Goal: Task Accomplishment & Management: Use online tool/utility

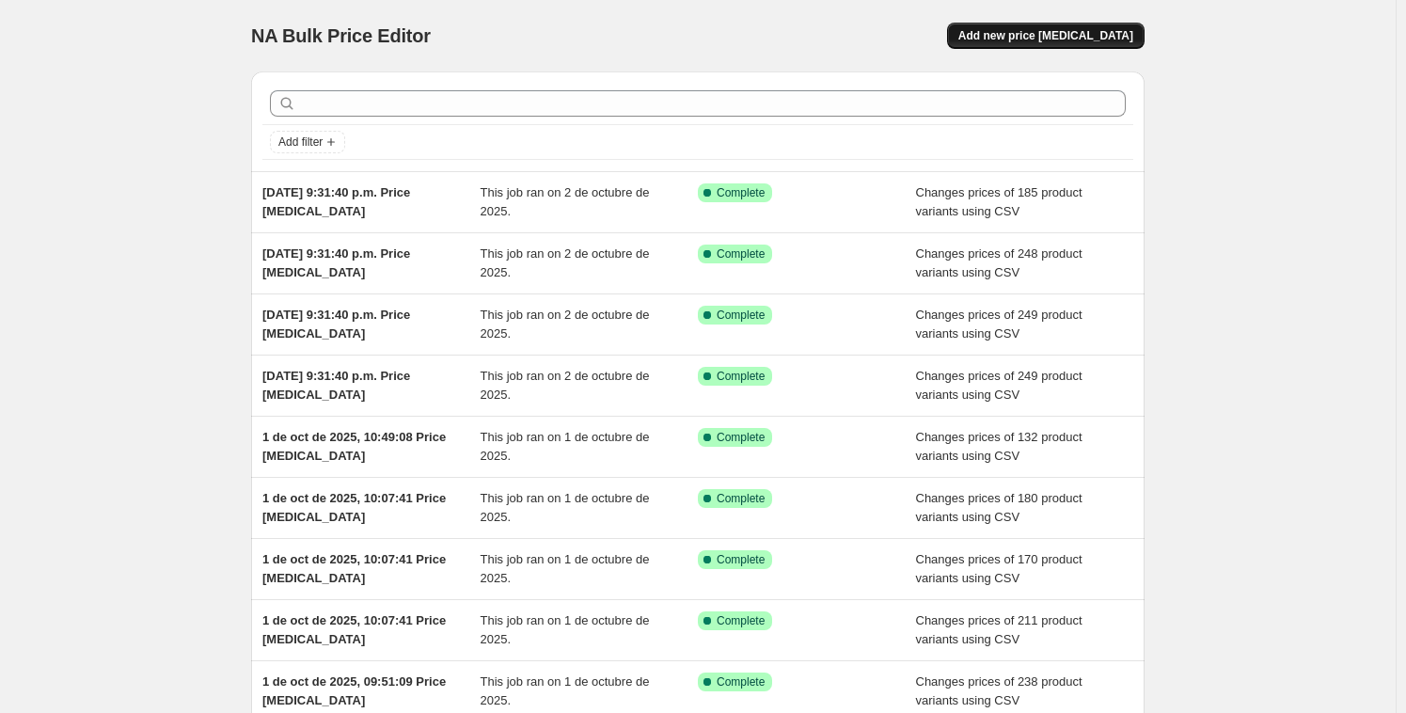
click at [1114, 37] on span "Add new price [MEDICAL_DATA]" at bounding box center [1045, 35] width 175 height 15
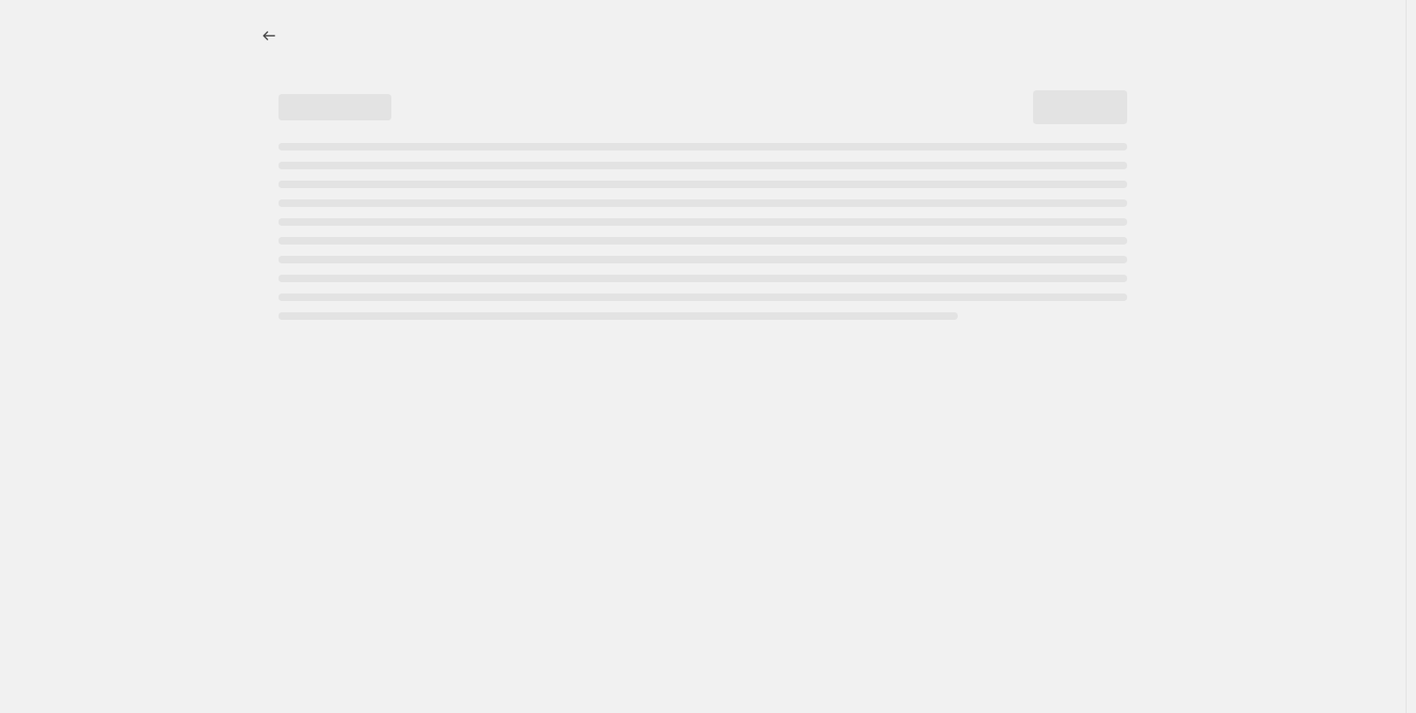
select select "percentage"
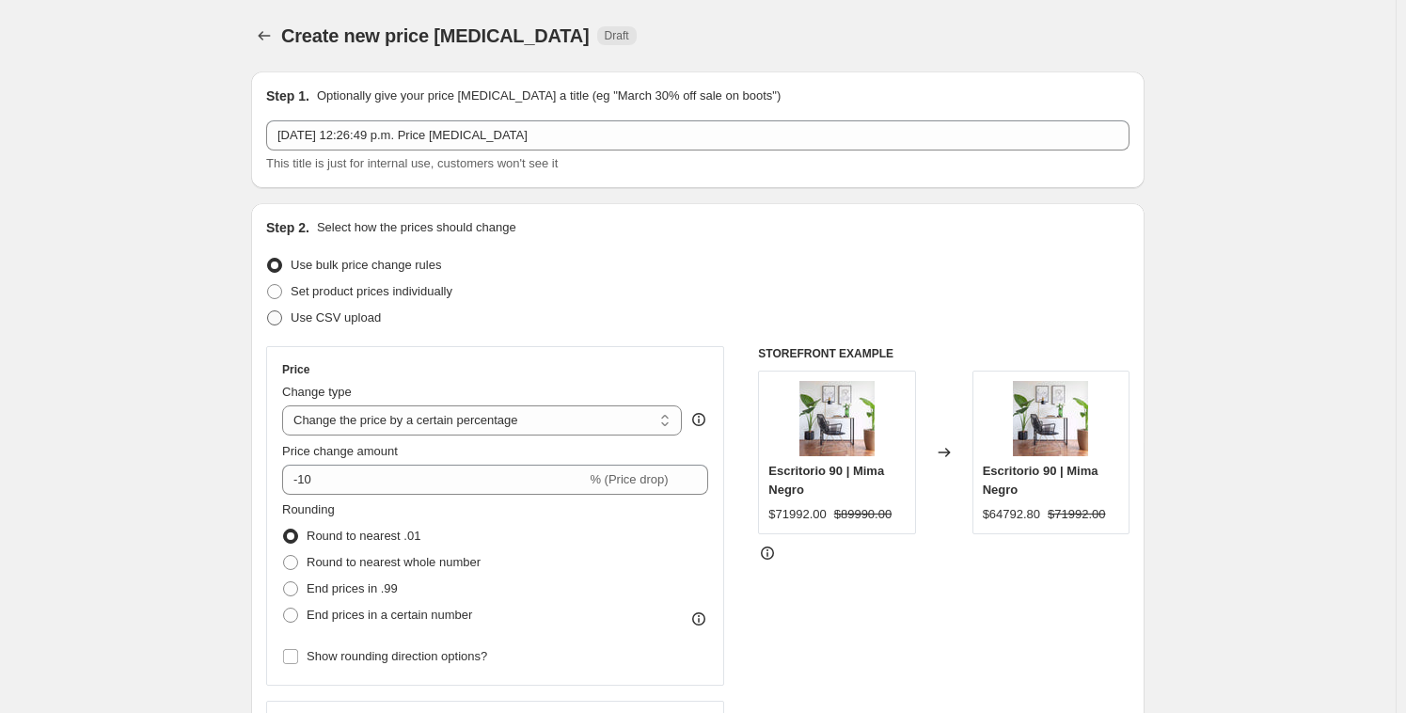
click at [363, 313] on span "Use CSV upload" at bounding box center [336, 317] width 90 height 14
click at [268, 311] on input "Use CSV upload" at bounding box center [267, 310] width 1 height 1
radio input "true"
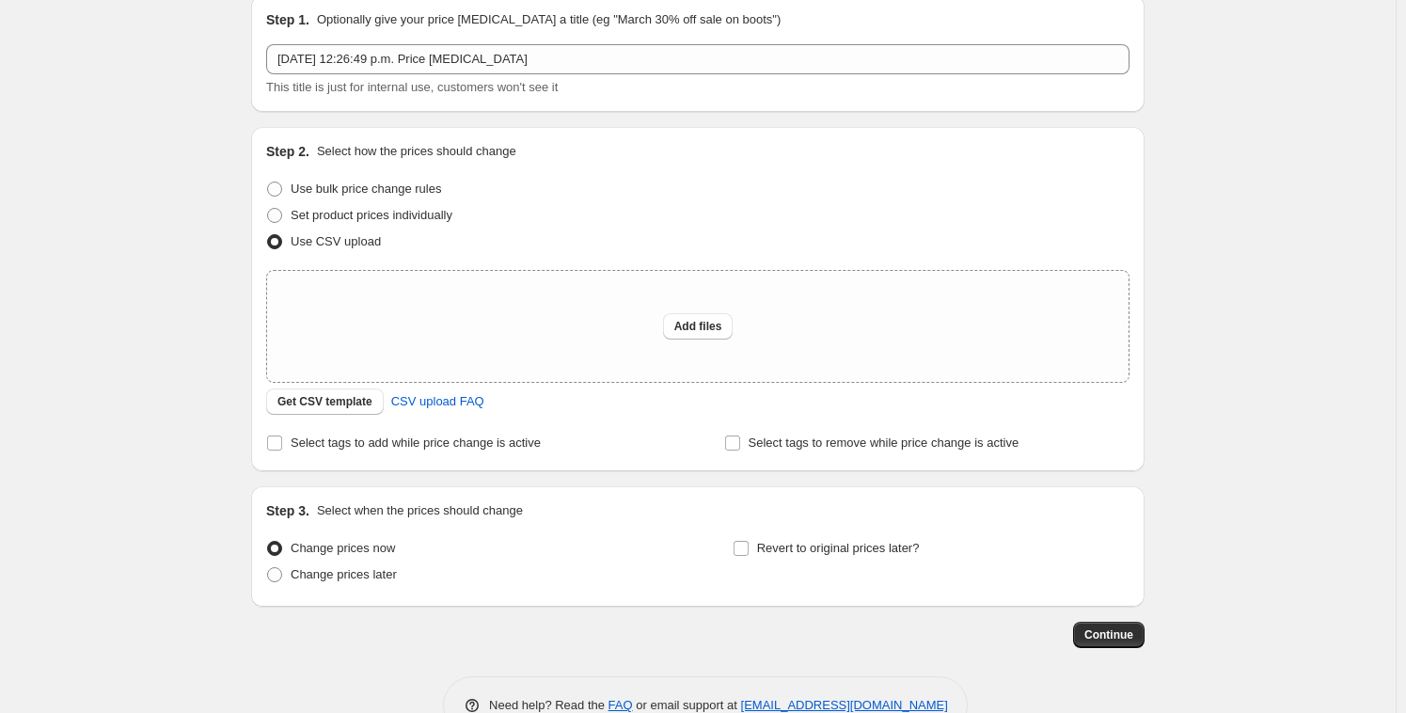
scroll to position [91, 0]
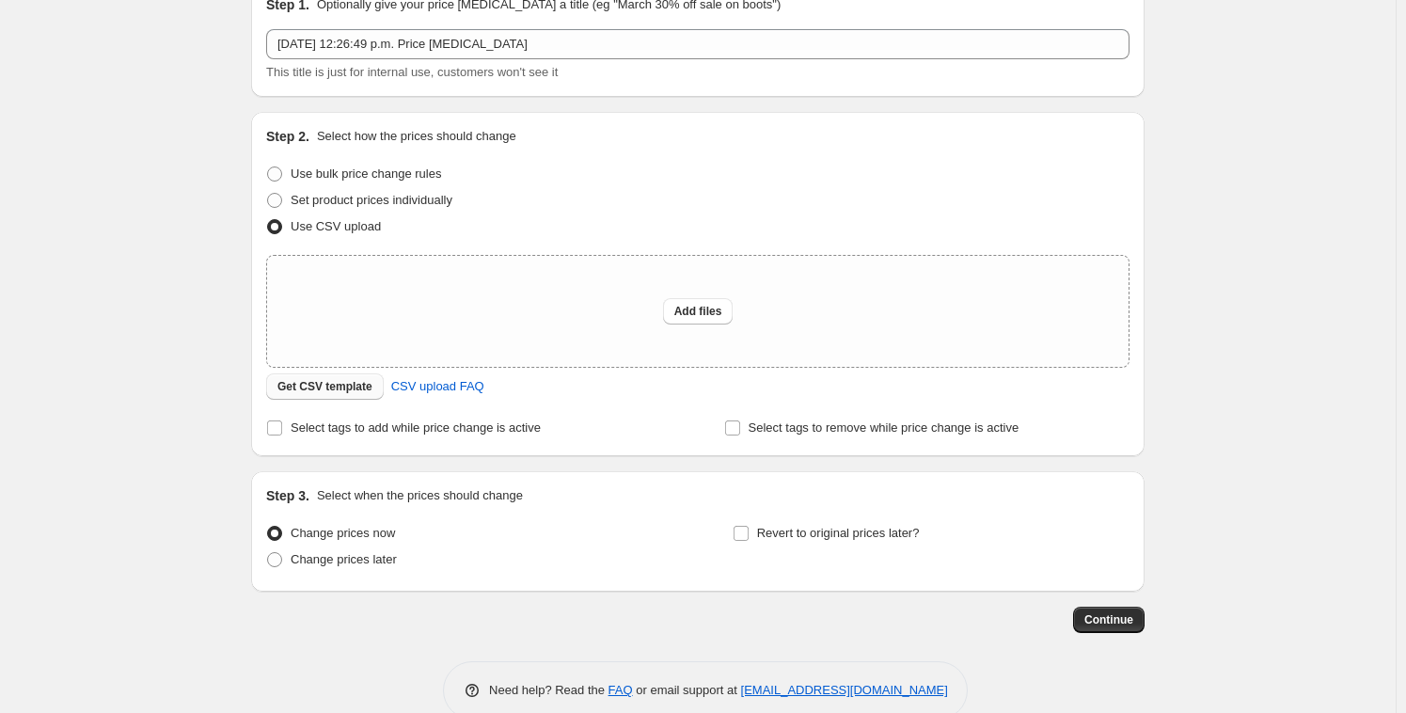
click at [349, 385] on span "Get CSV template" at bounding box center [324, 386] width 95 height 15
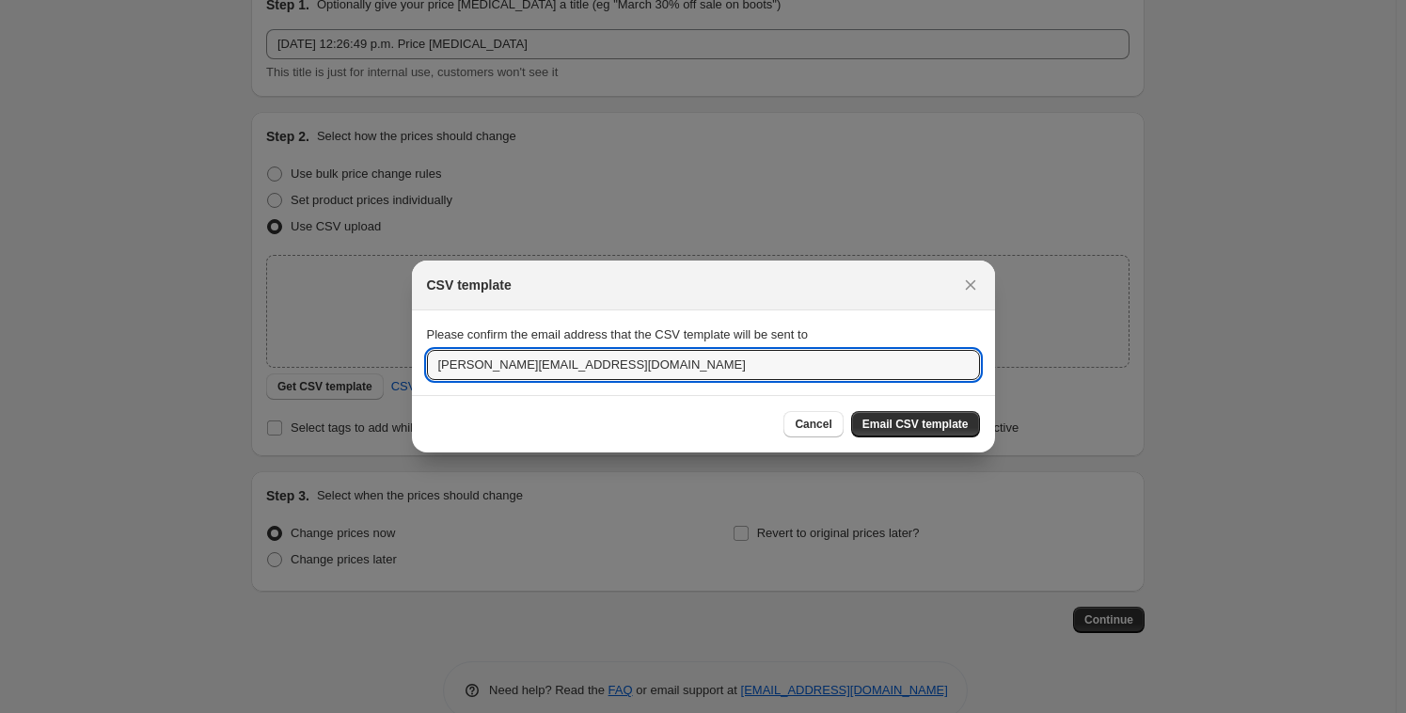
drag, startPoint x: 496, startPoint y: 368, endPoint x: 277, endPoint y: 334, distance: 220.8
type input "S"
type input "[EMAIL_ADDRESS][DOMAIN_NAME]"
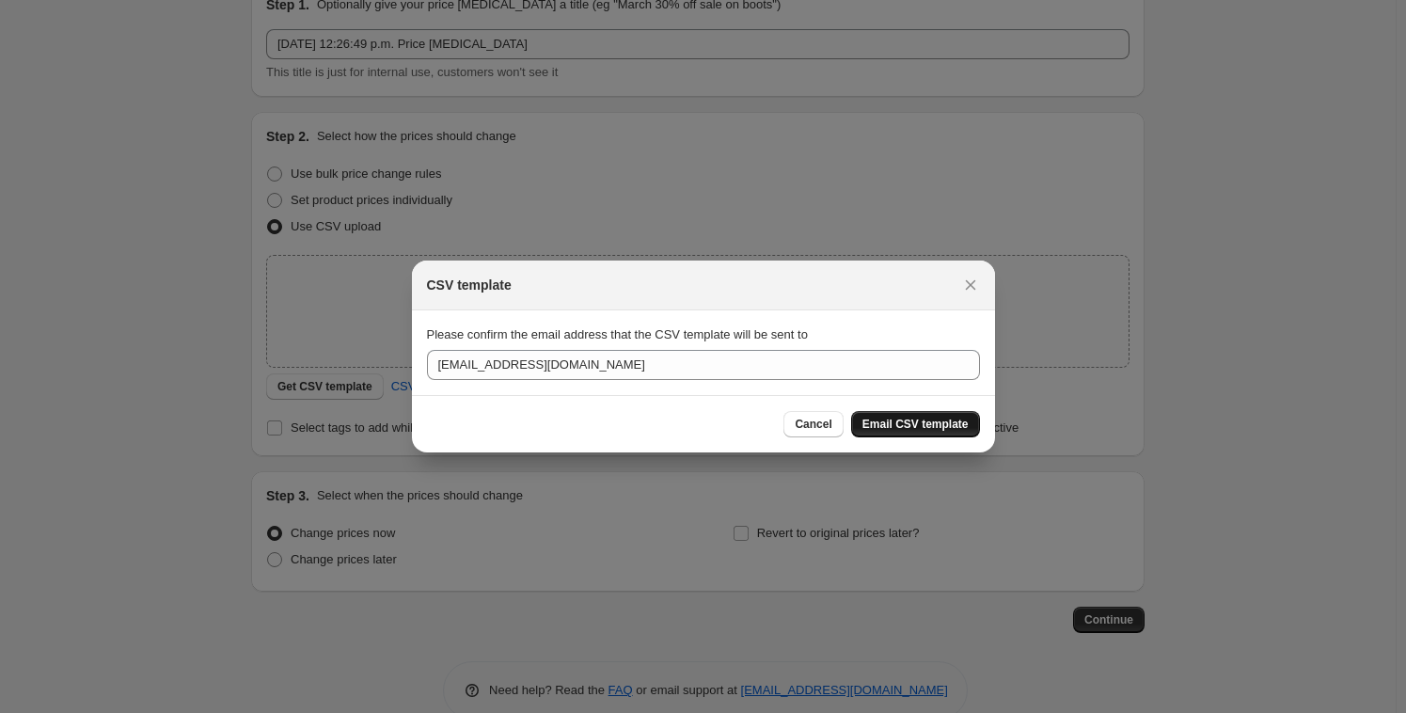
click at [906, 425] on span "Email CSV template" at bounding box center [915, 424] width 106 height 15
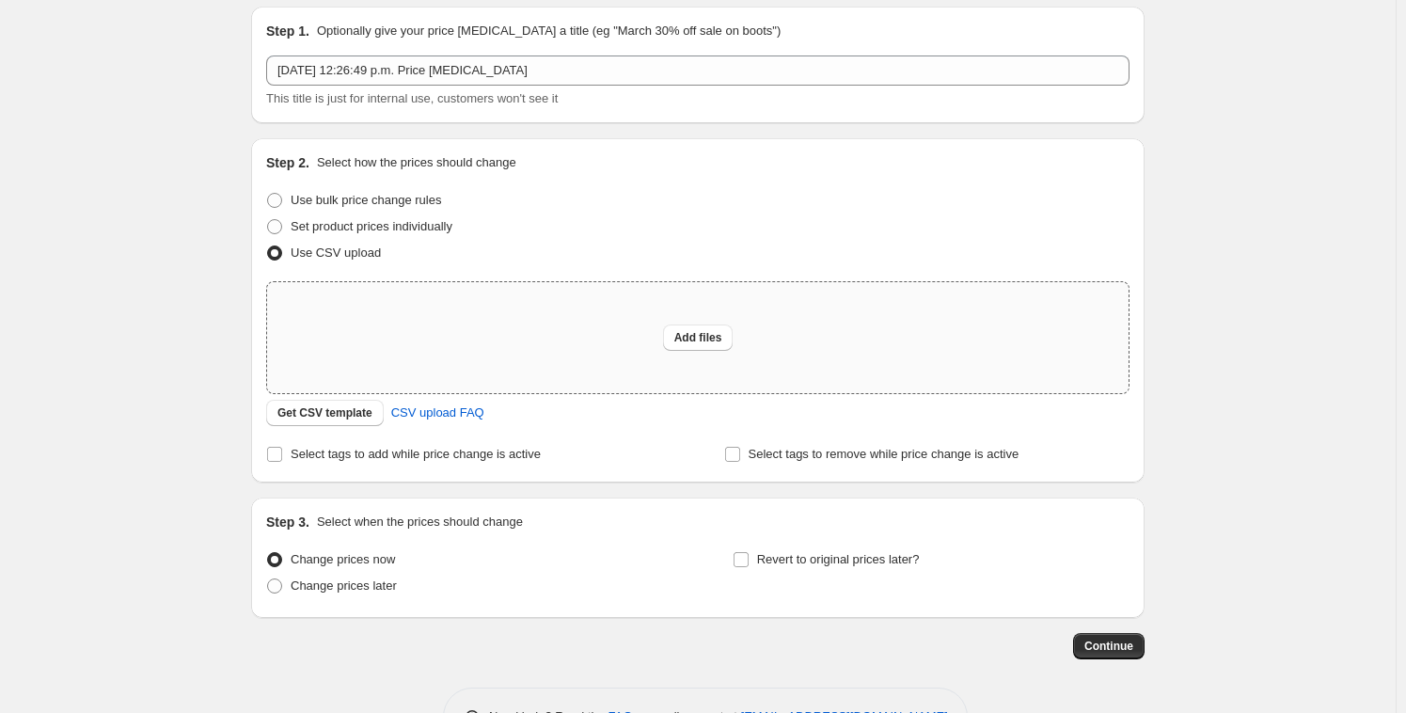
scroll to position [64, 0]
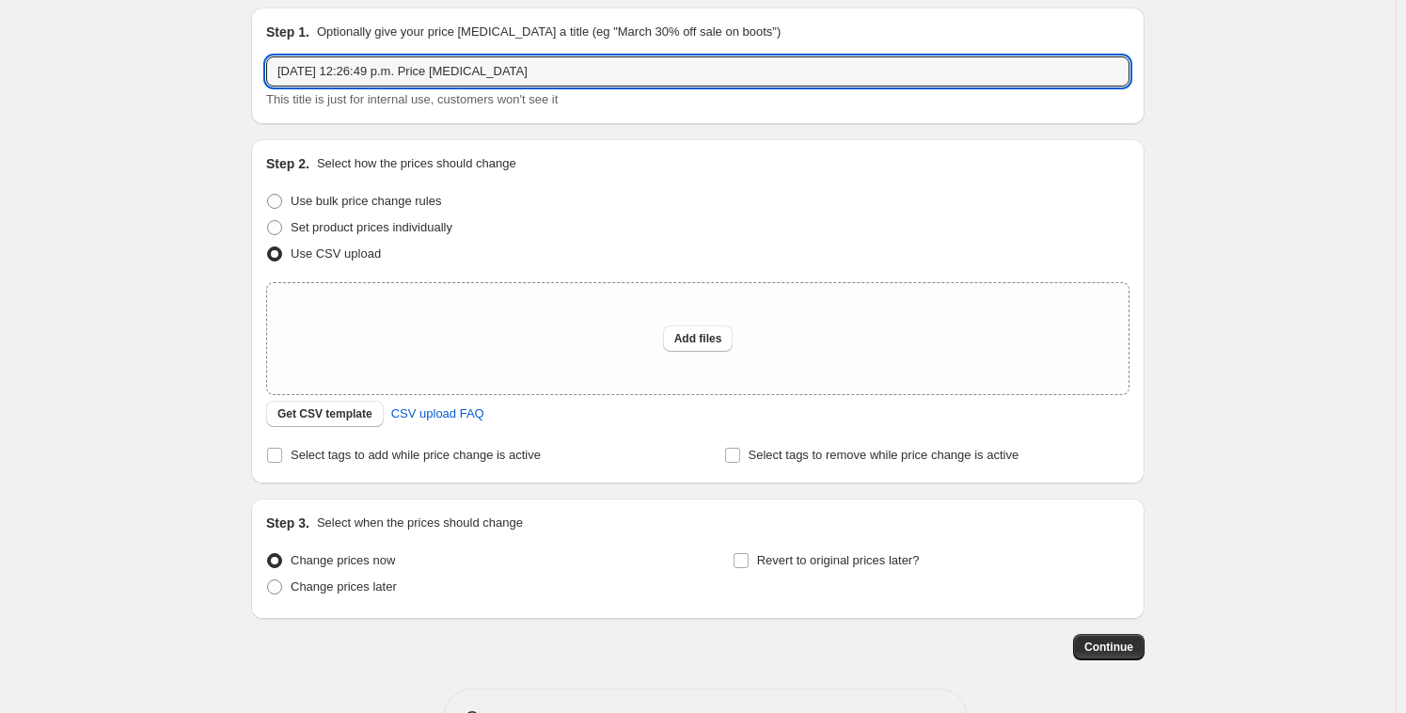
drag, startPoint x: 555, startPoint y: 71, endPoint x: 192, endPoint y: 44, distance: 364.1
click at [192, 44] on div "Create new price [MEDICAL_DATA]. This page is ready Create new price [MEDICAL_D…" at bounding box center [698, 355] width 1396 height 839
type input "Cambio 1"
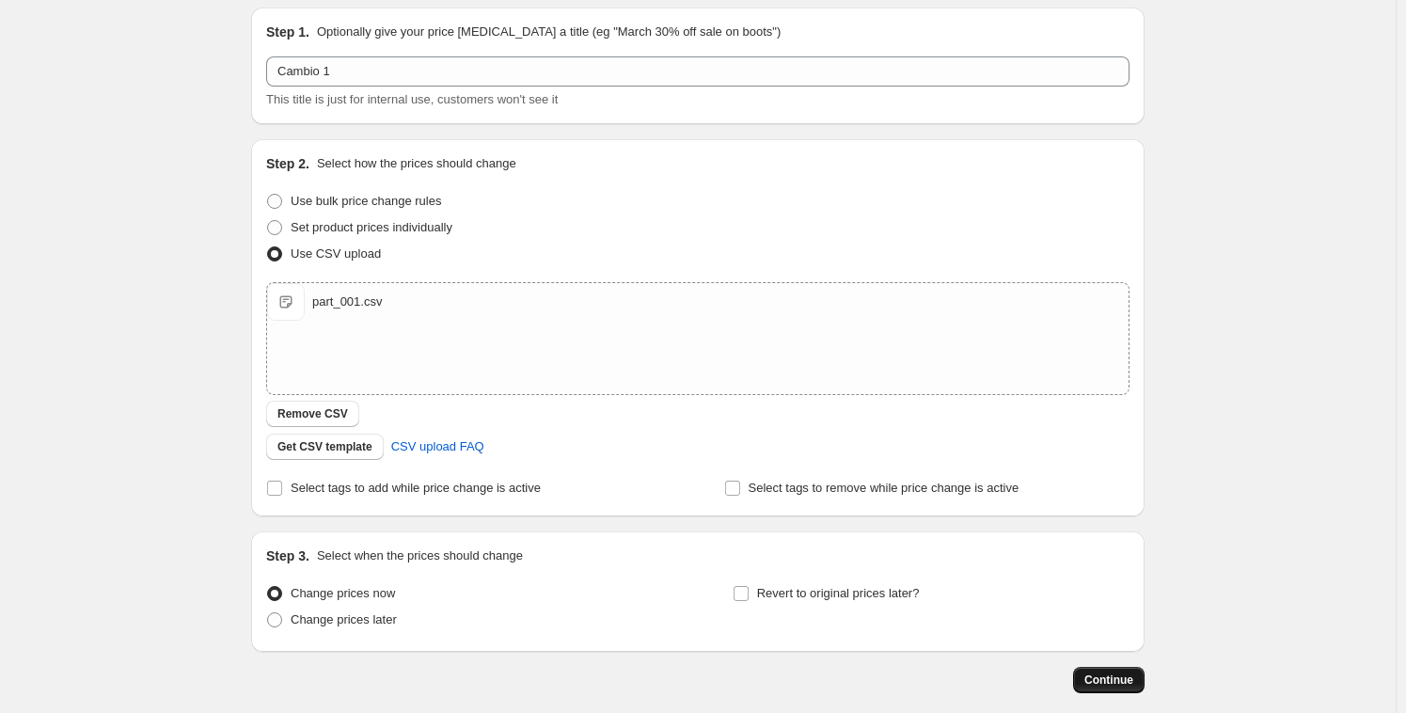
click at [1113, 676] on span "Continue" at bounding box center [1108, 679] width 49 height 15
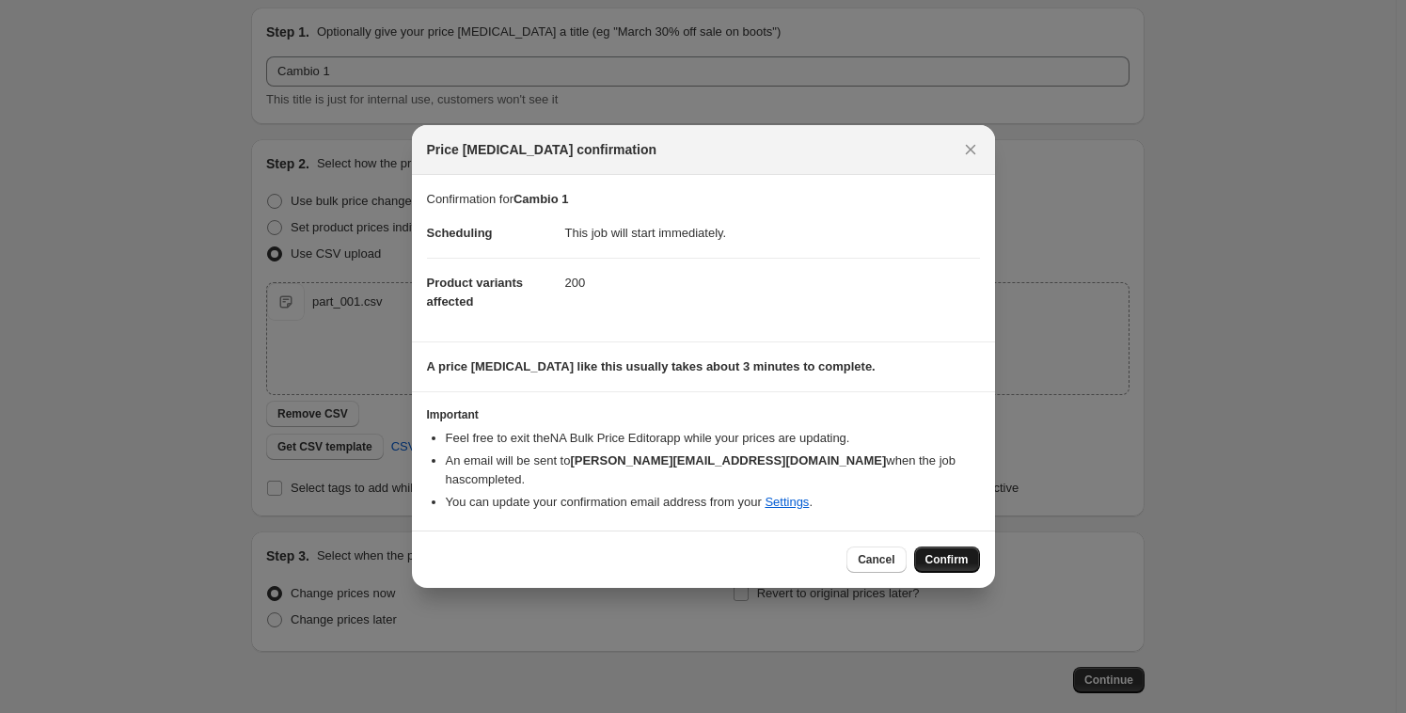
click at [942, 552] on span "Confirm" at bounding box center [946, 559] width 43 height 15
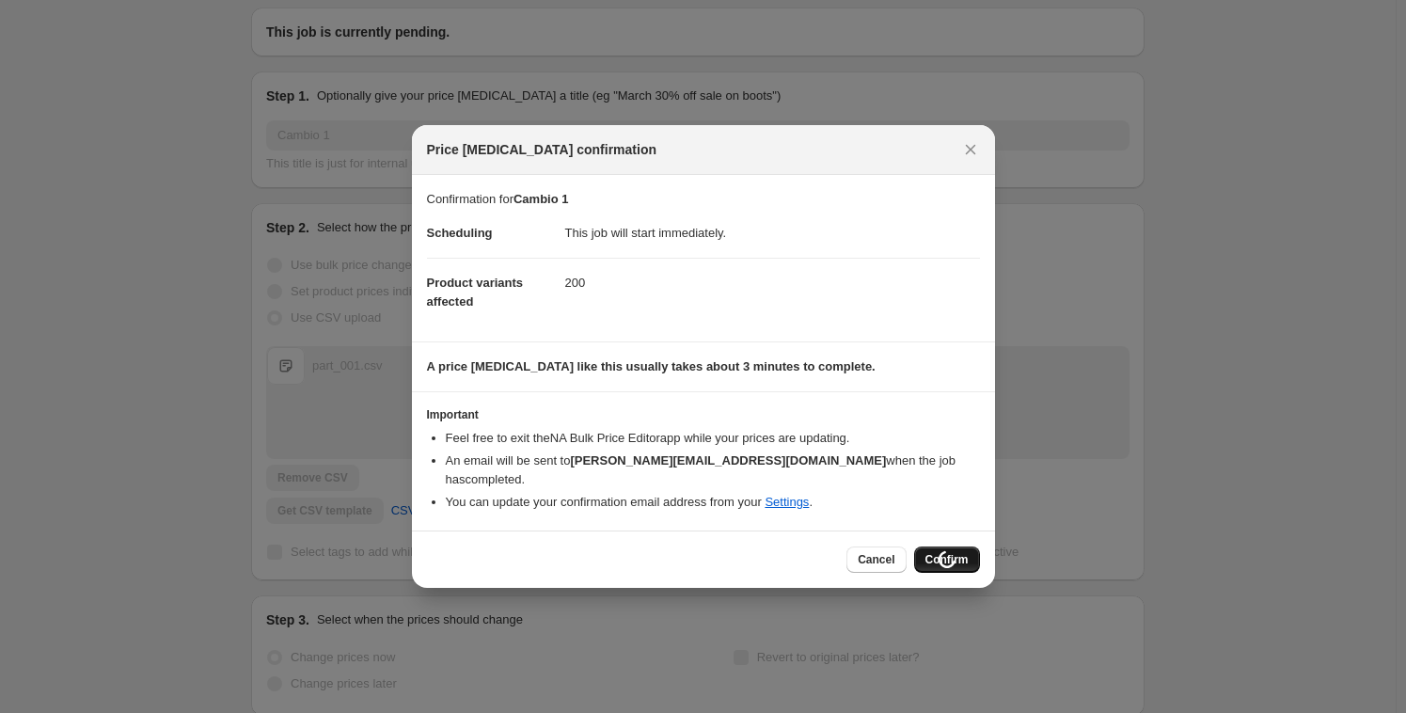
scroll to position [64, 0]
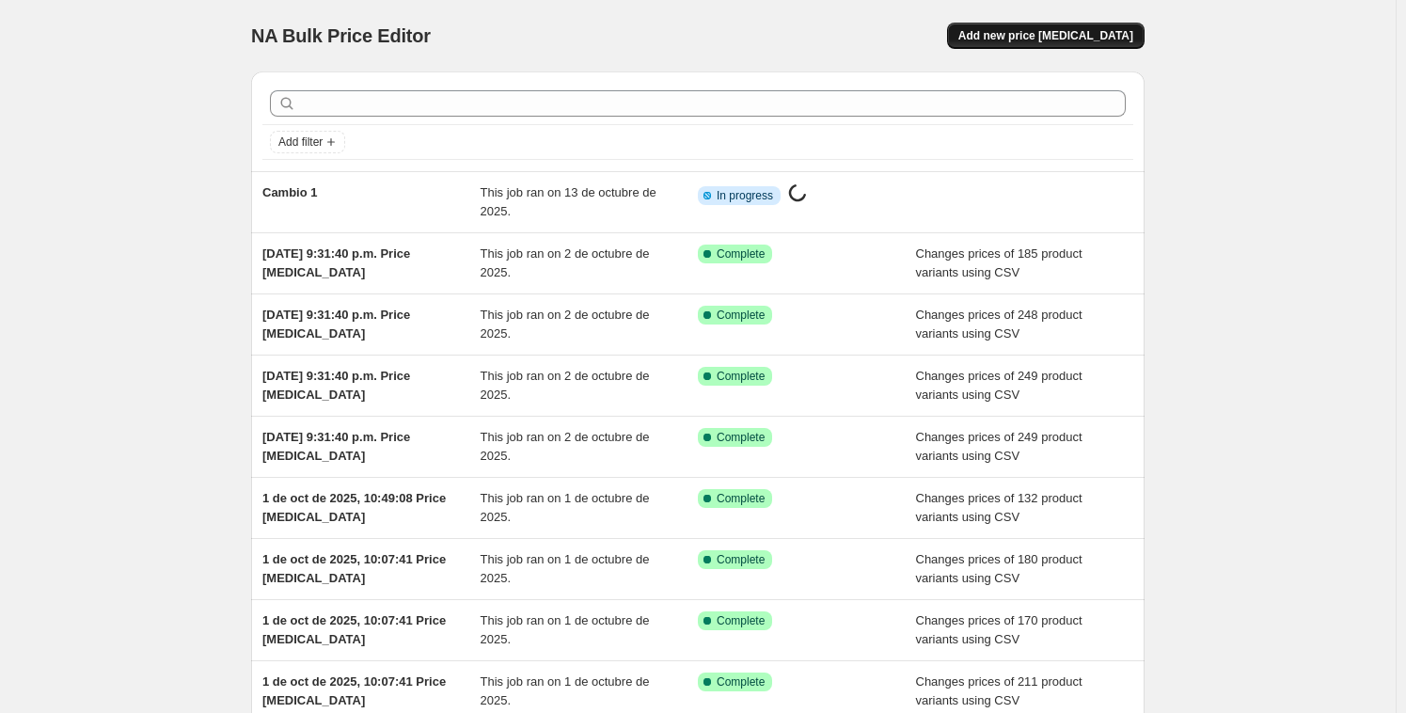
click at [1046, 37] on span "Add new price [MEDICAL_DATA]" at bounding box center [1045, 35] width 175 height 15
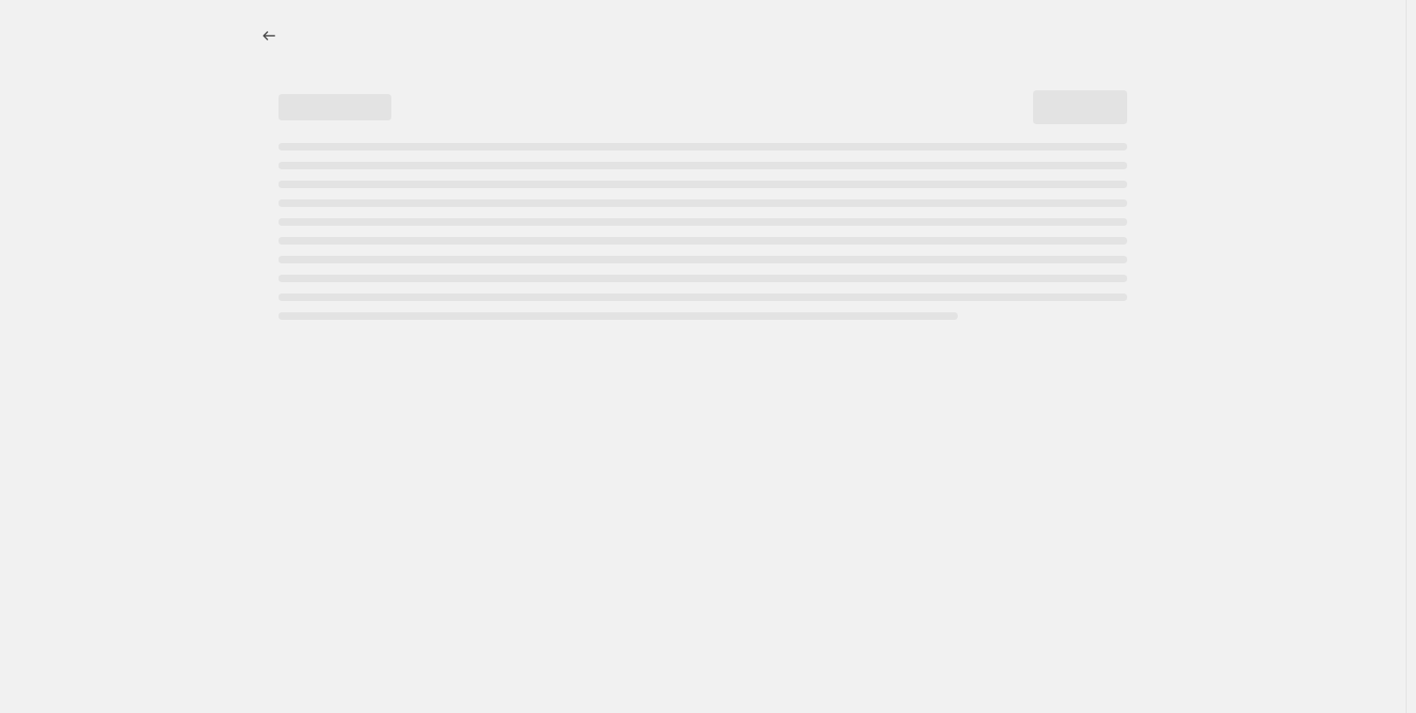
select select "percentage"
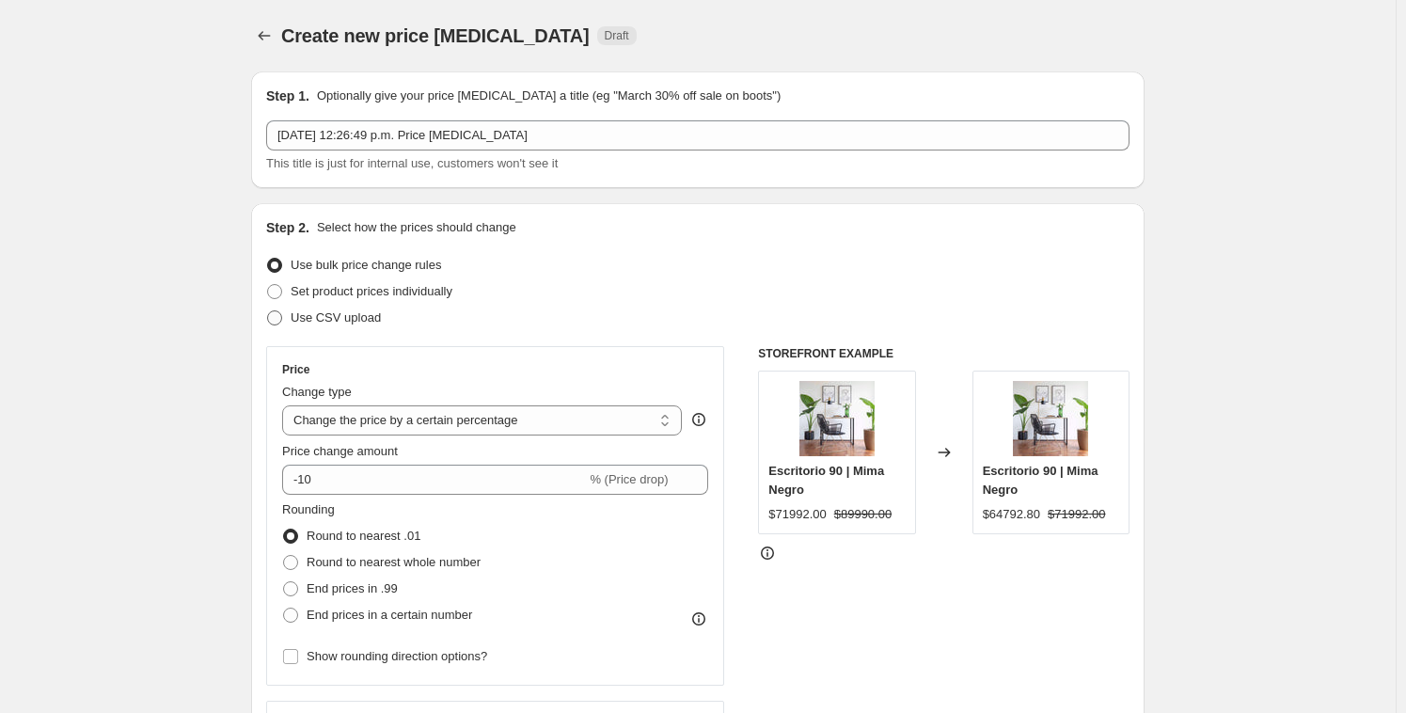
click at [273, 320] on span at bounding box center [274, 317] width 15 height 15
click at [268, 311] on input "Use CSV upload" at bounding box center [267, 310] width 1 height 1
radio input "true"
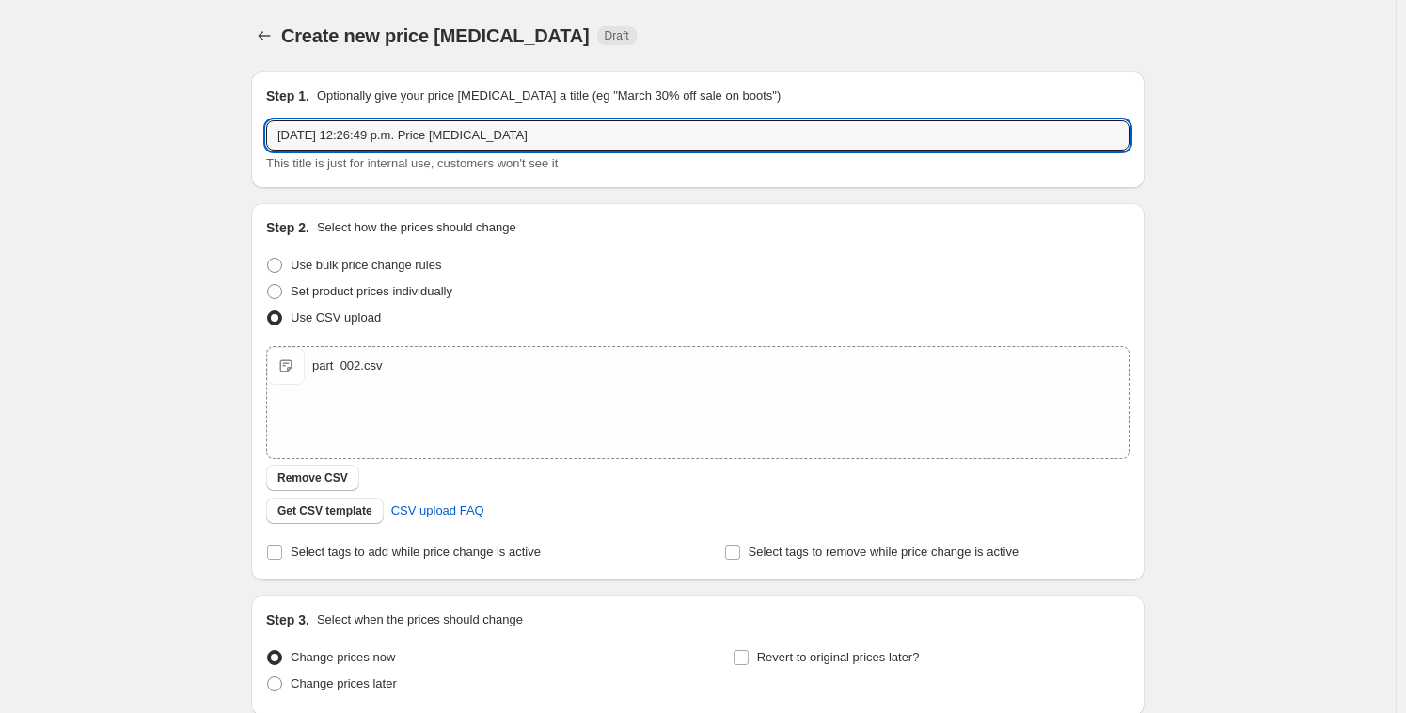
drag, startPoint x: 578, startPoint y: 133, endPoint x: 245, endPoint y: 92, distance: 335.4
click at [256, 106] on div "Step 1. Optionally give your price [MEDICAL_DATA] a title (eg "March 30% off sa…" at bounding box center [698, 129] width 894 height 117
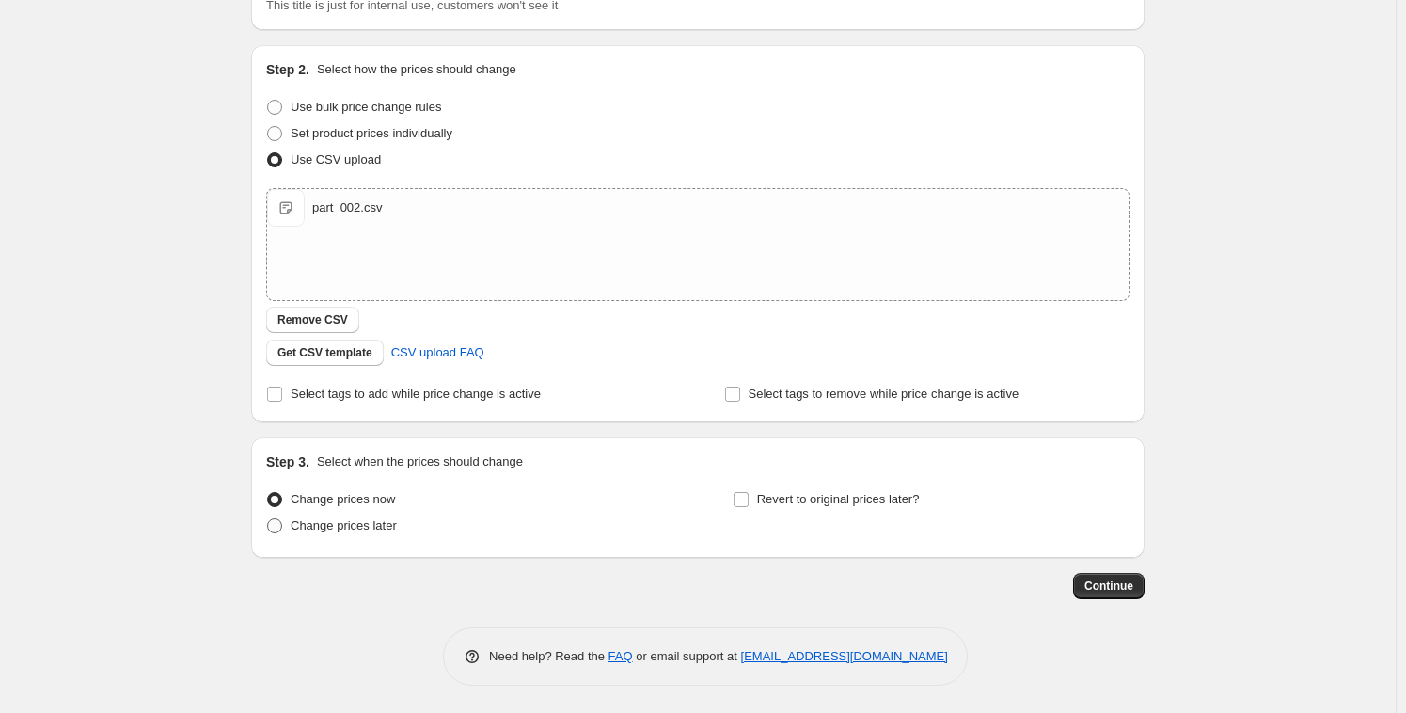
type input "Cambio 2"
click at [340, 522] on span "Change prices later" at bounding box center [344, 525] width 106 height 14
click at [268, 519] on input "Change prices later" at bounding box center [267, 518] width 1 height 1
radio input "true"
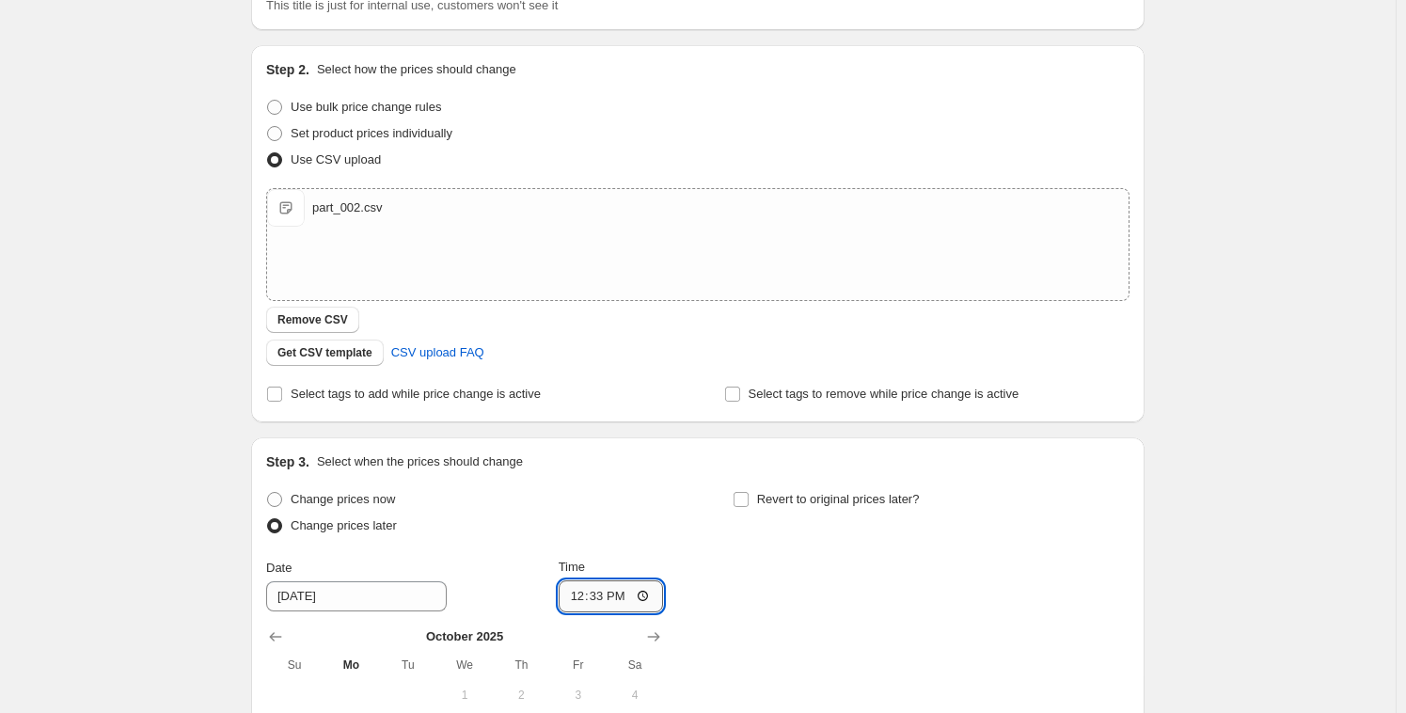
click at [593, 590] on input "12:33" at bounding box center [611, 596] width 105 height 32
type input "12:37"
click at [358, 601] on input "[DATE]" at bounding box center [356, 596] width 181 height 30
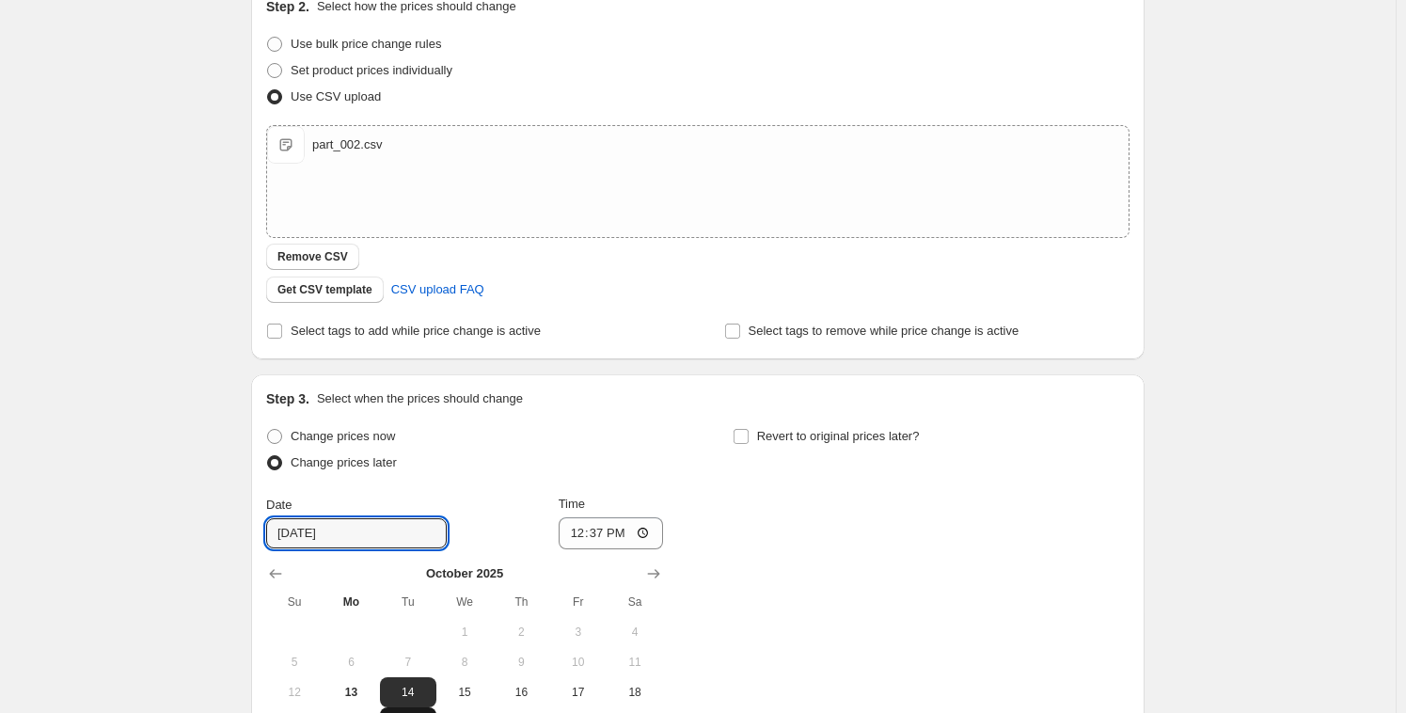
scroll to position [312, 0]
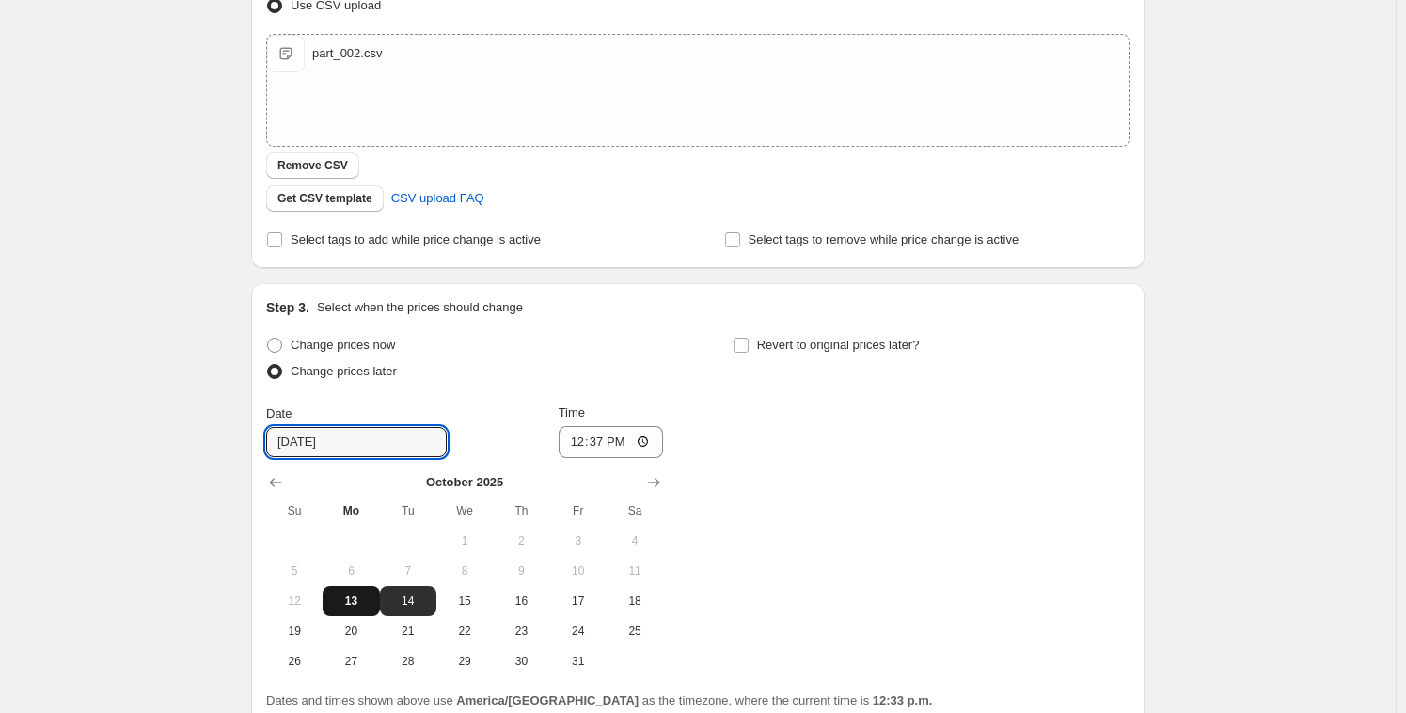
click at [355, 597] on span "13" at bounding box center [350, 600] width 41 height 15
type input "[DATE]"
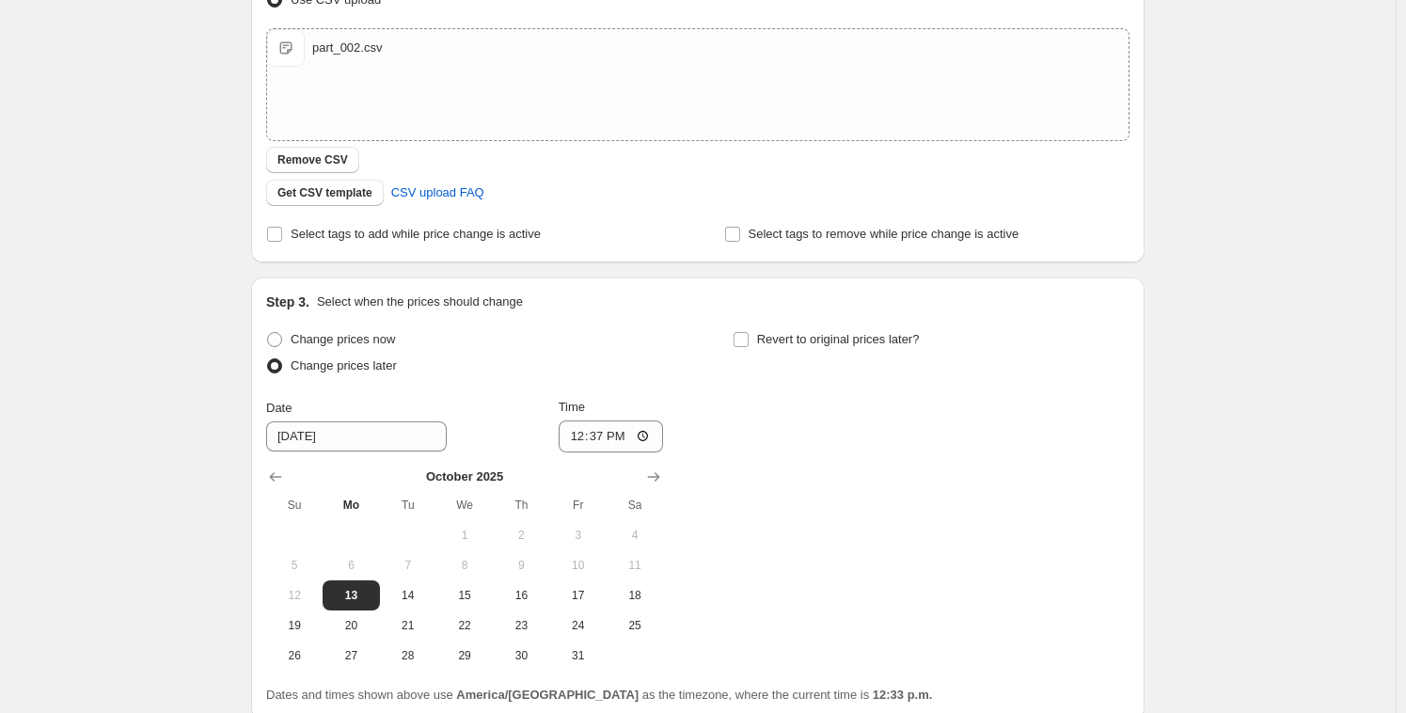
scroll to position [480, 0]
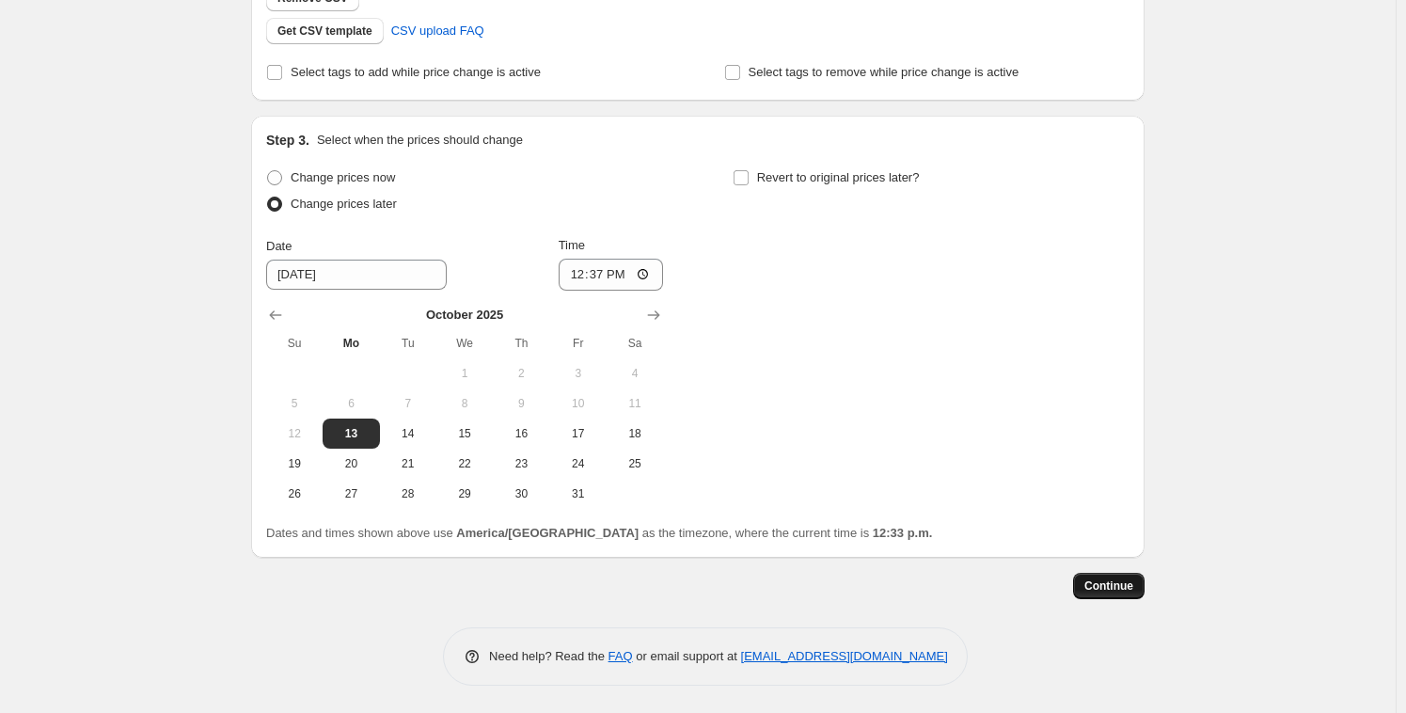
click at [1110, 574] on button "Continue" at bounding box center [1108, 586] width 71 height 26
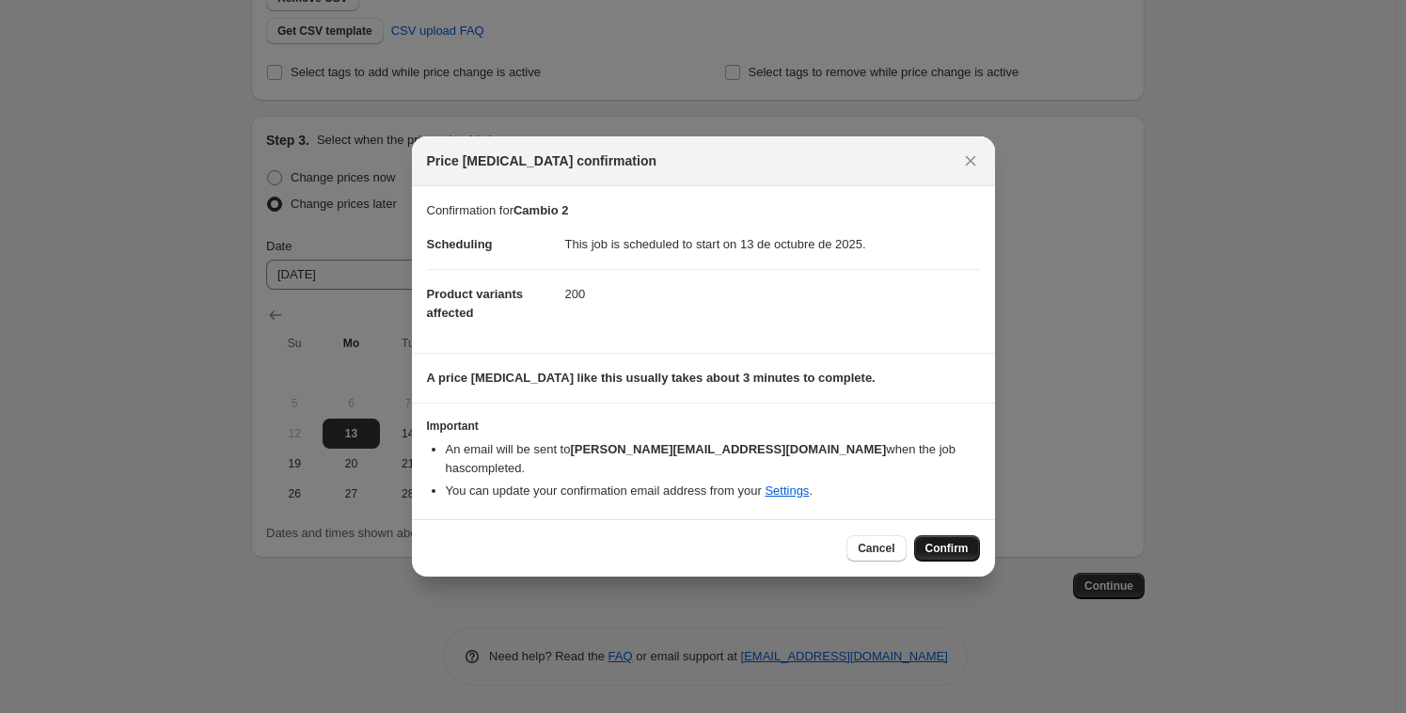
click at [957, 541] on span "Confirm" at bounding box center [946, 548] width 43 height 15
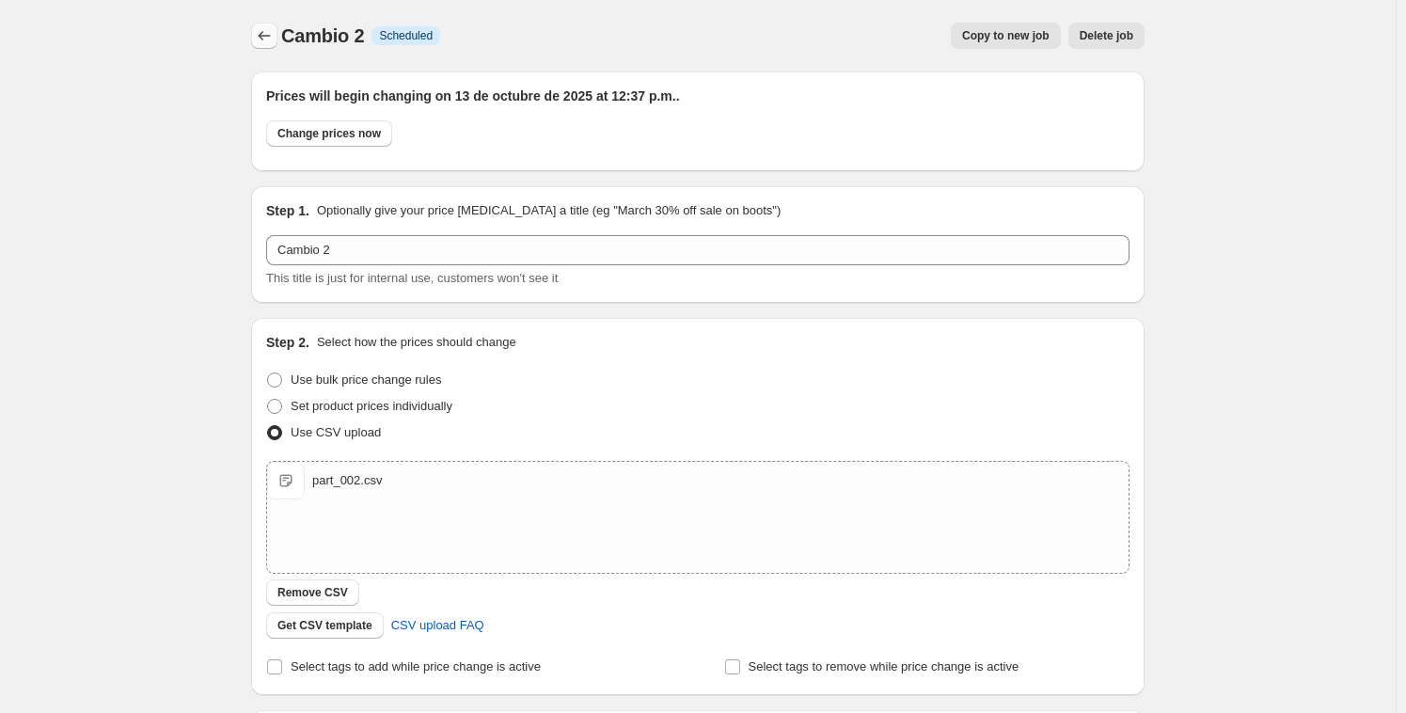
click at [277, 38] on button "Price change jobs" at bounding box center [264, 36] width 26 height 26
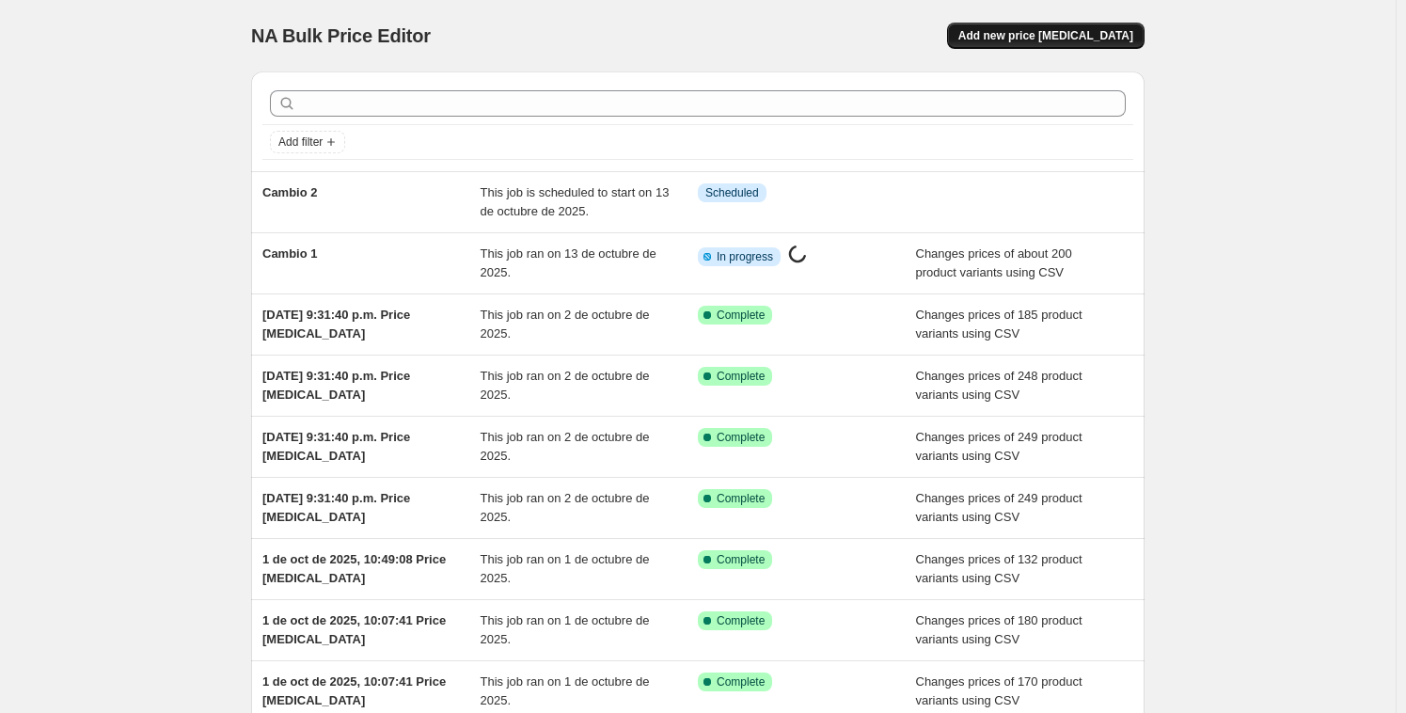
click at [1079, 31] on span "Add new price [MEDICAL_DATA]" at bounding box center [1045, 35] width 175 height 15
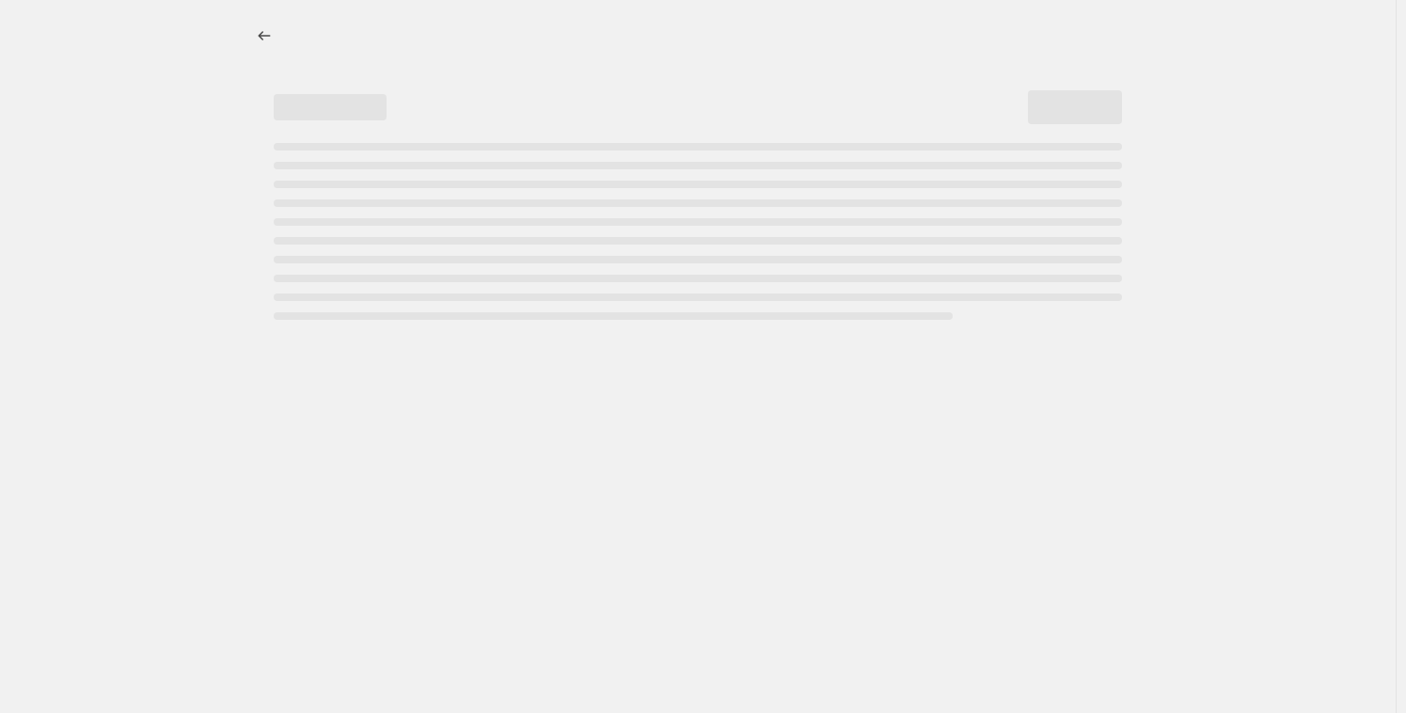
select select "percentage"
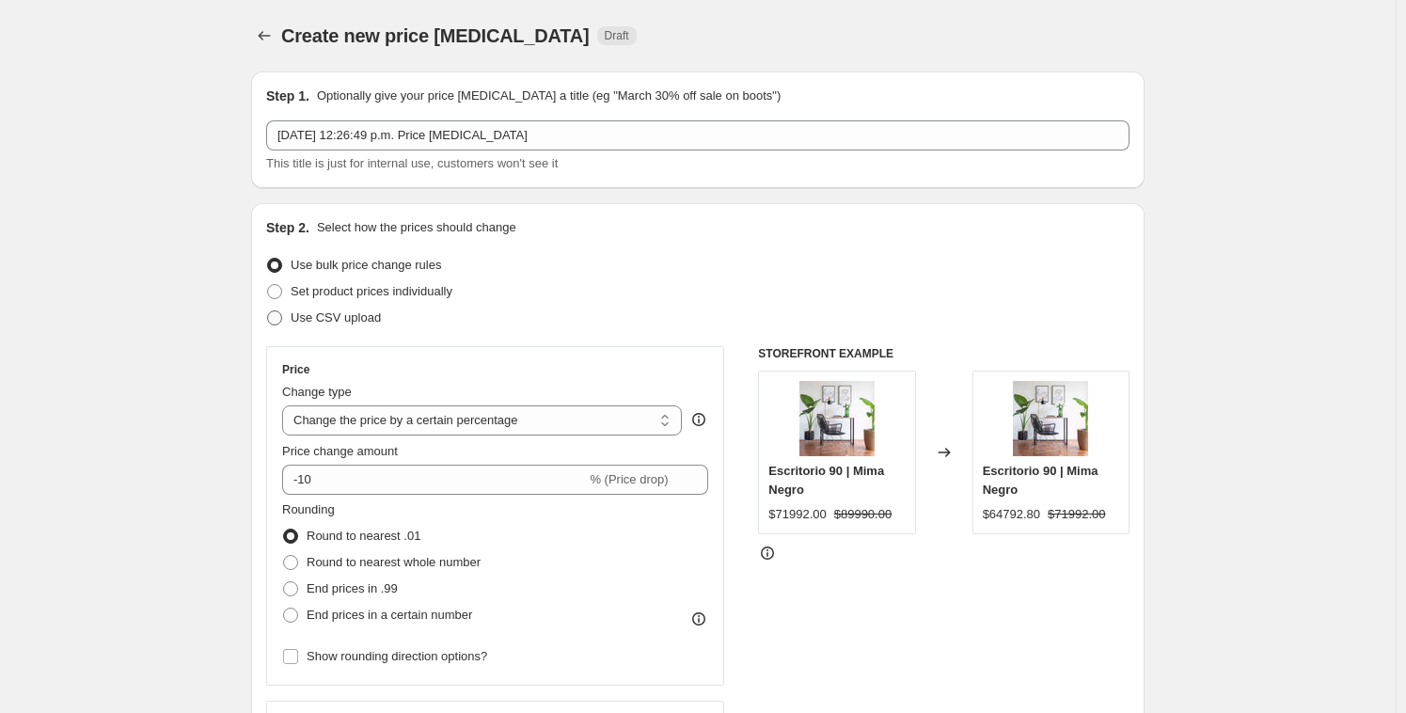
click at [283, 316] on span at bounding box center [274, 317] width 17 height 17
click at [268, 311] on input "Use CSV upload" at bounding box center [267, 310] width 1 height 1
radio input "true"
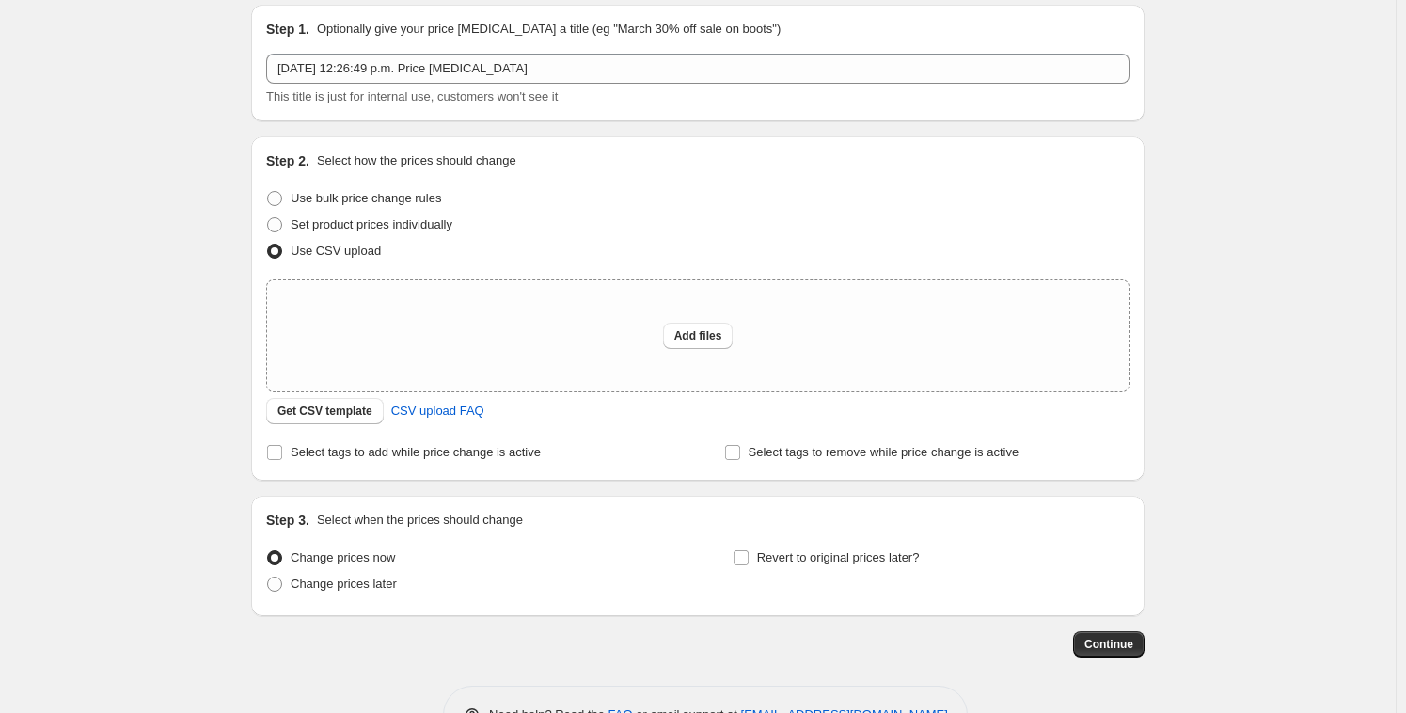
scroll to position [82, 0]
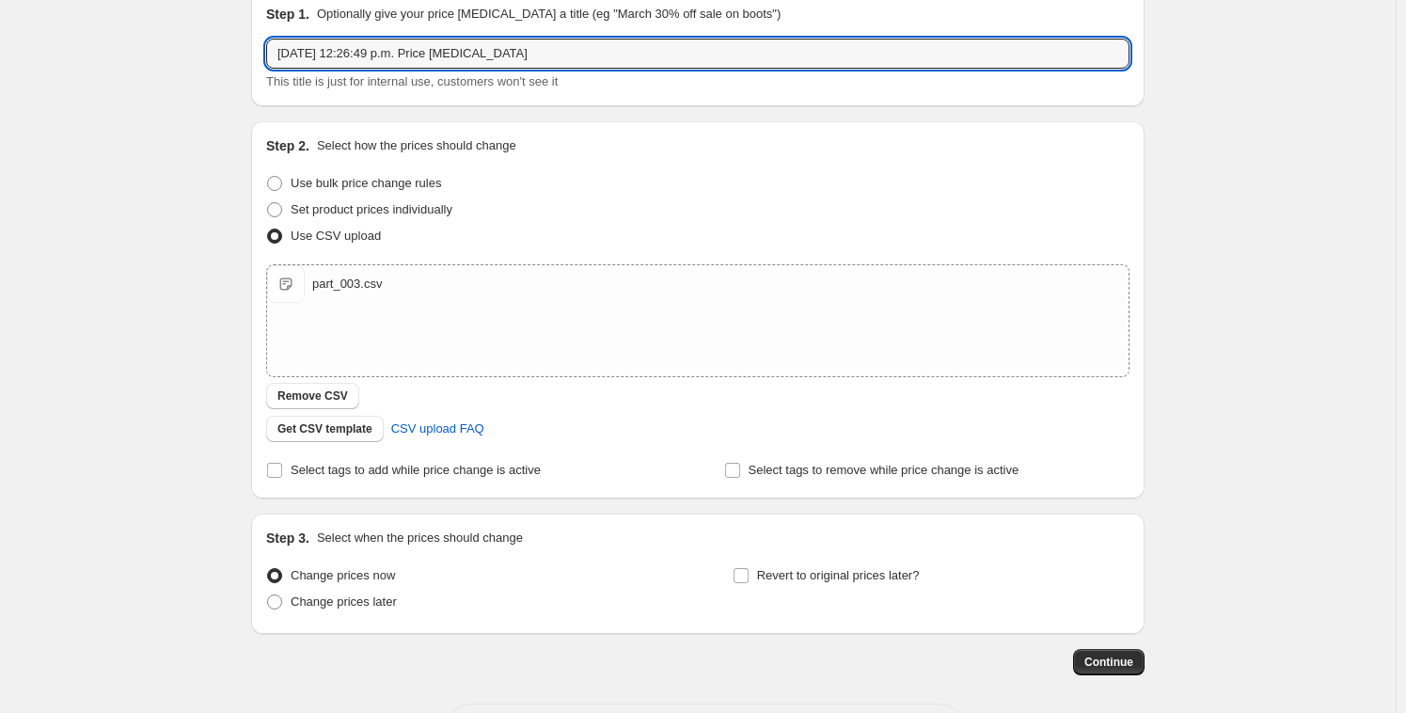
drag, startPoint x: 495, startPoint y: 43, endPoint x: 160, endPoint y: 4, distance: 337.2
click at [162, 5] on div "Create new price [MEDICAL_DATA]. This page is ready Create new price [MEDICAL_D…" at bounding box center [698, 354] width 1396 height 872
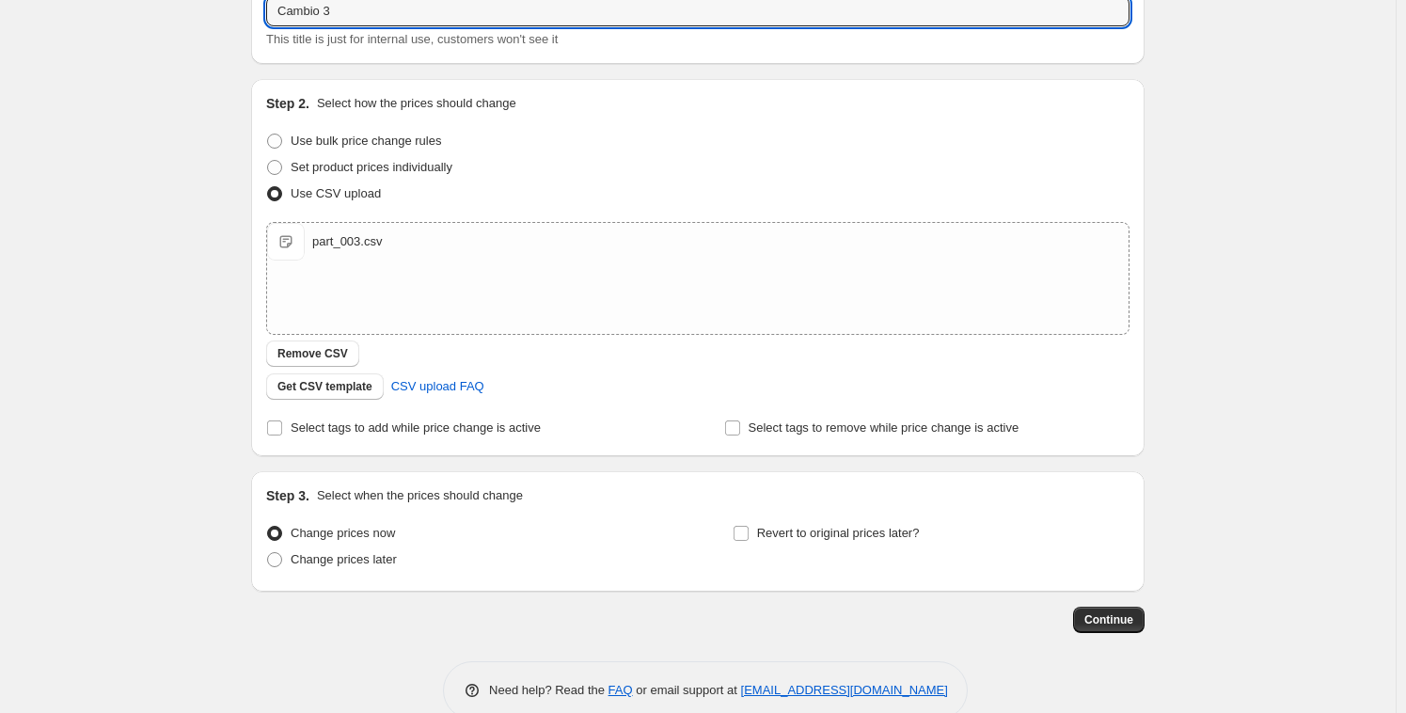
scroll to position [125, 0]
type input "Cambio 3"
click at [1162, 621] on div "Create new price [MEDICAL_DATA]. This page is ready Create new price [MEDICAL_D…" at bounding box center [698, 311] width 939 height 872
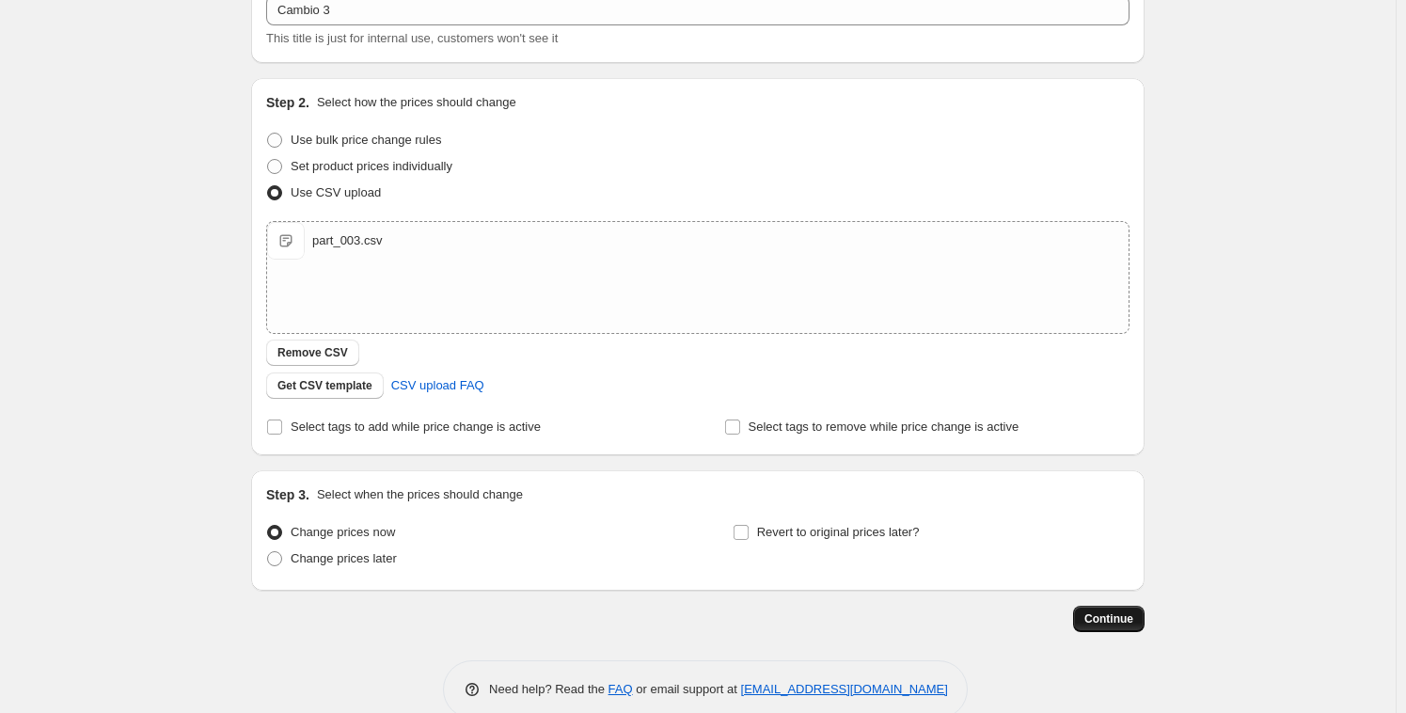
click at [1132, 615] on span "Continue" at bounding box center [1108, 618] width 49 height 15
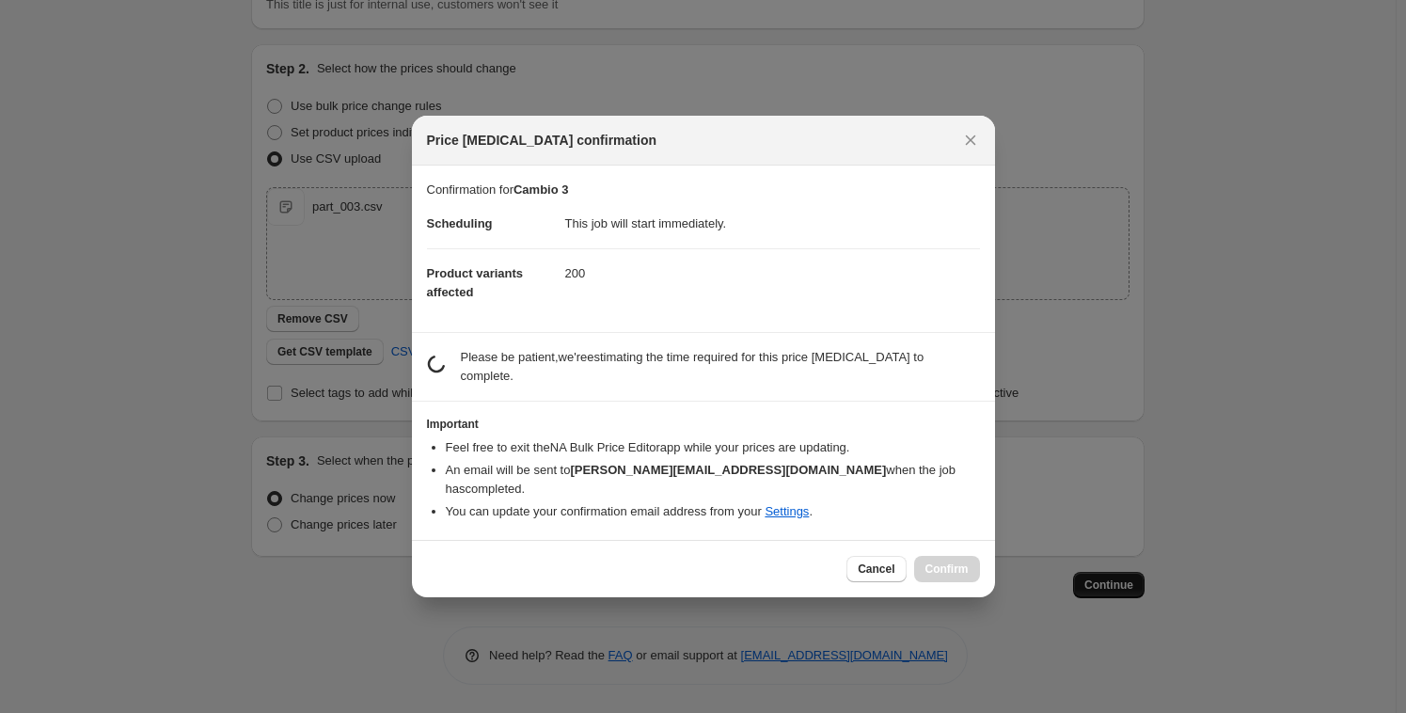
scroll to position [0, 0]
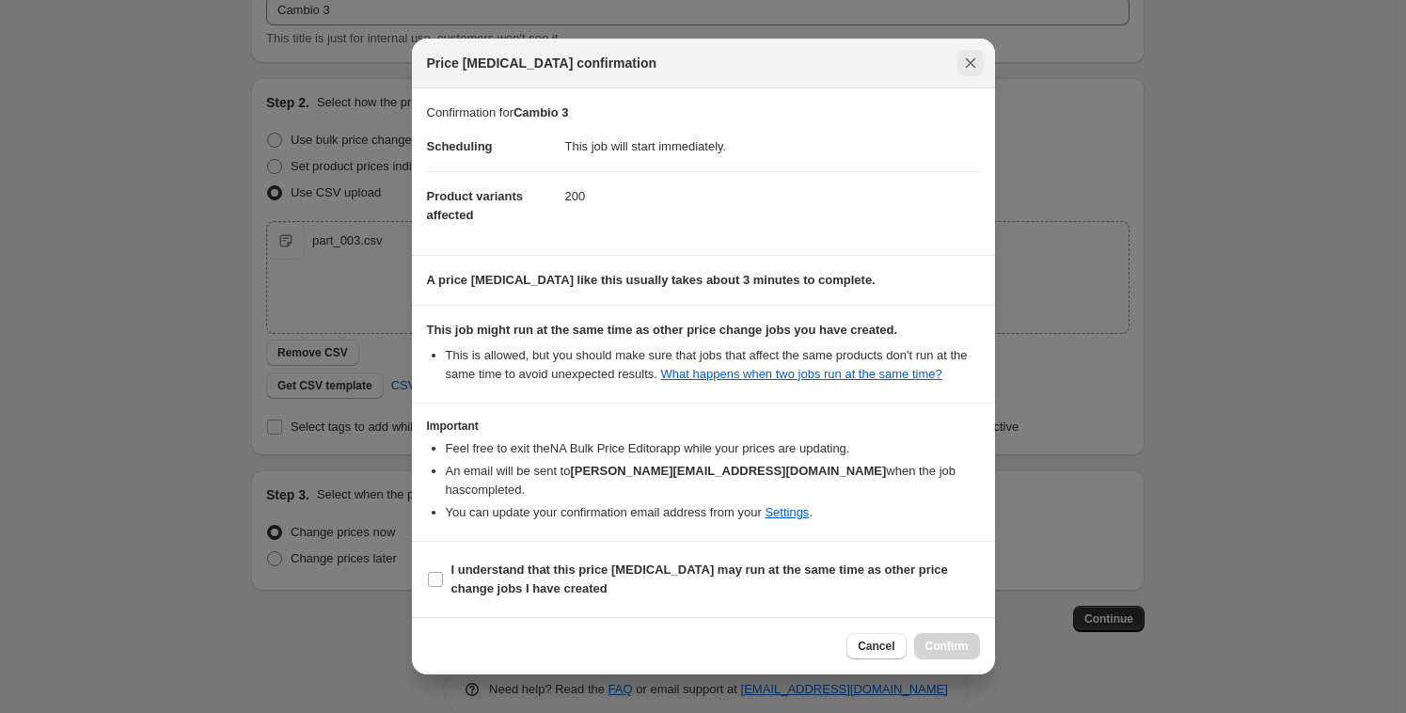
click at [976, 72] on icon "Close" at bounding box center [970, 63] width 19 height 19
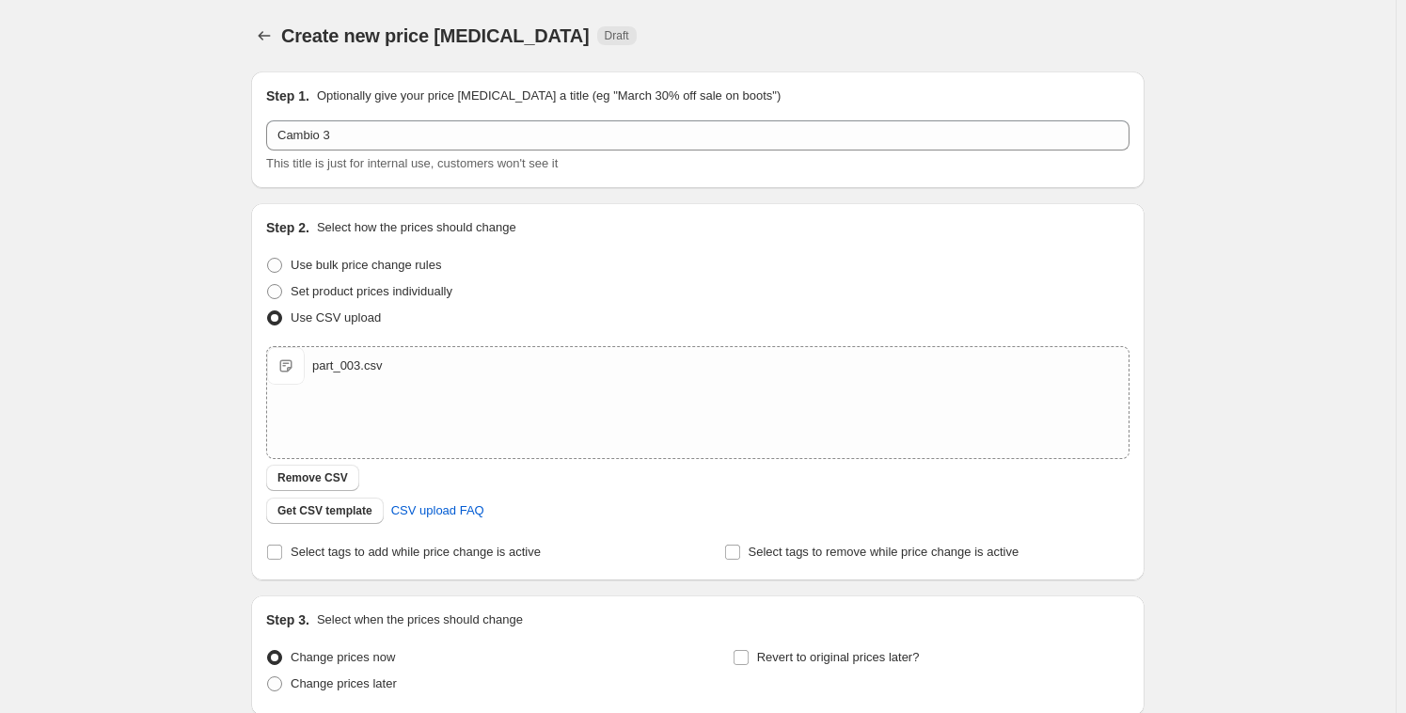
scroll to position [125, 0]
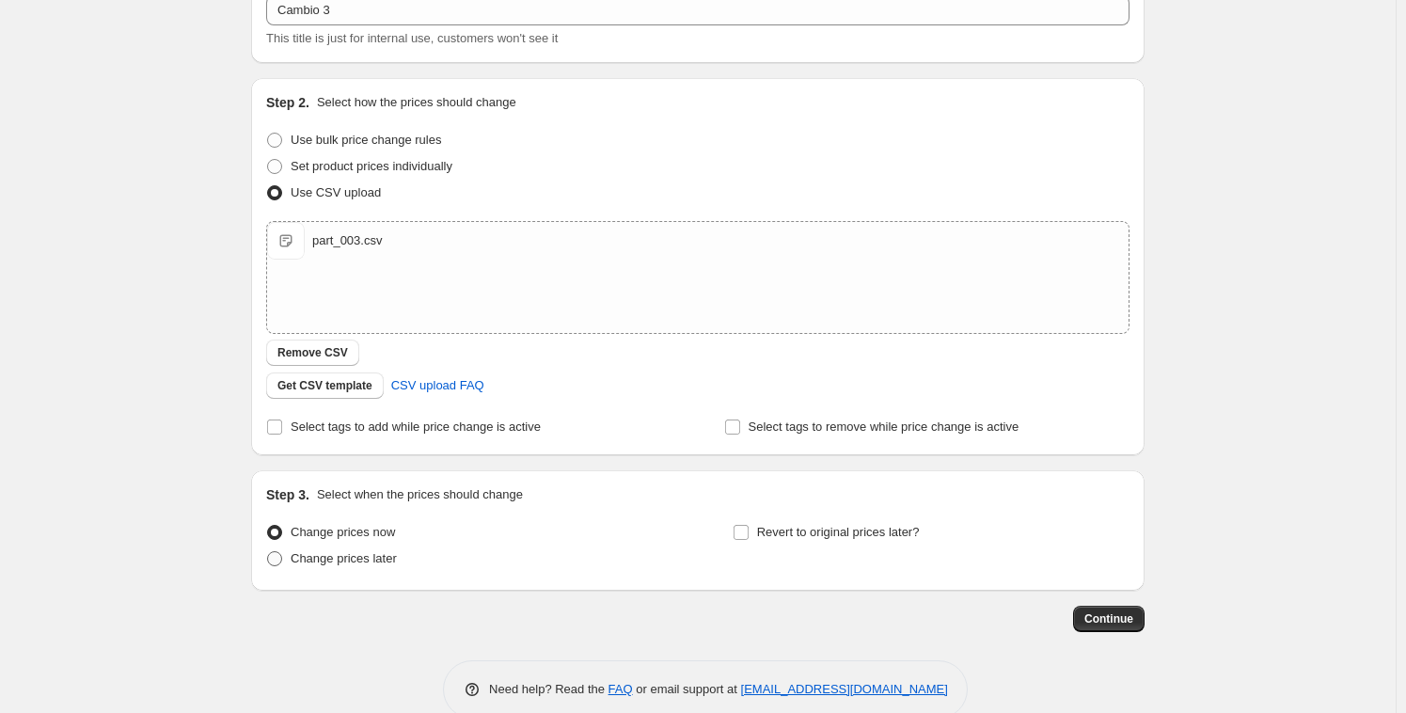
click at [326, 560] on span "Change prices later" at bounding box center [344, 558] width 106 height 14
click at [268, 552] on input "Change prices later" at bounding box center [267, 551] width 1 height 1
radio input "true"
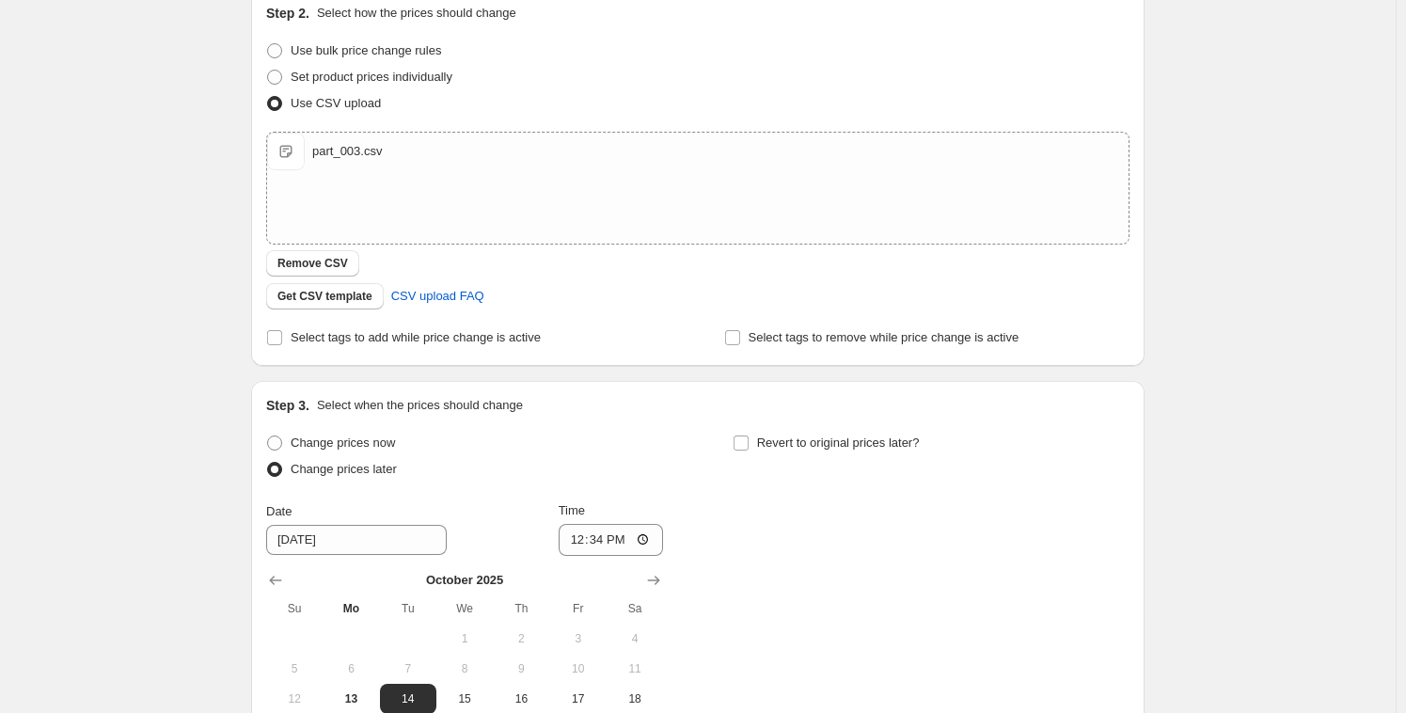
scroll to position [237, 0]
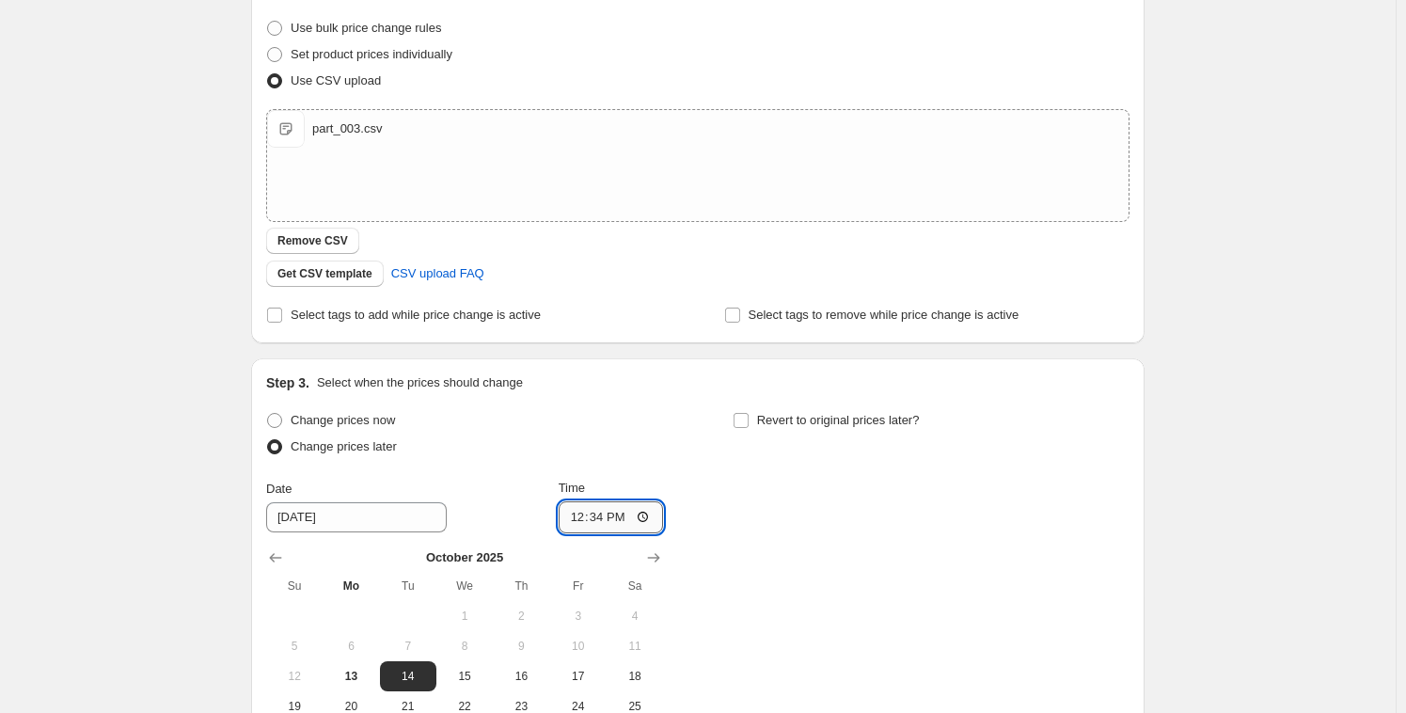
click at [596, 517] on input "12:34" at bounding box center [611, 517] width 105 height 32
click at [600, 519] on input "12:34" at bounding box center [611, 517] width 105 height 32
click at [593, 514] on input "12:34" at bounding box center [611, 517] width 105 height 32
type input "12:43"
click at [324, 516] on input "[DATE]" at bounding box center [356, 517] width 181 height 30
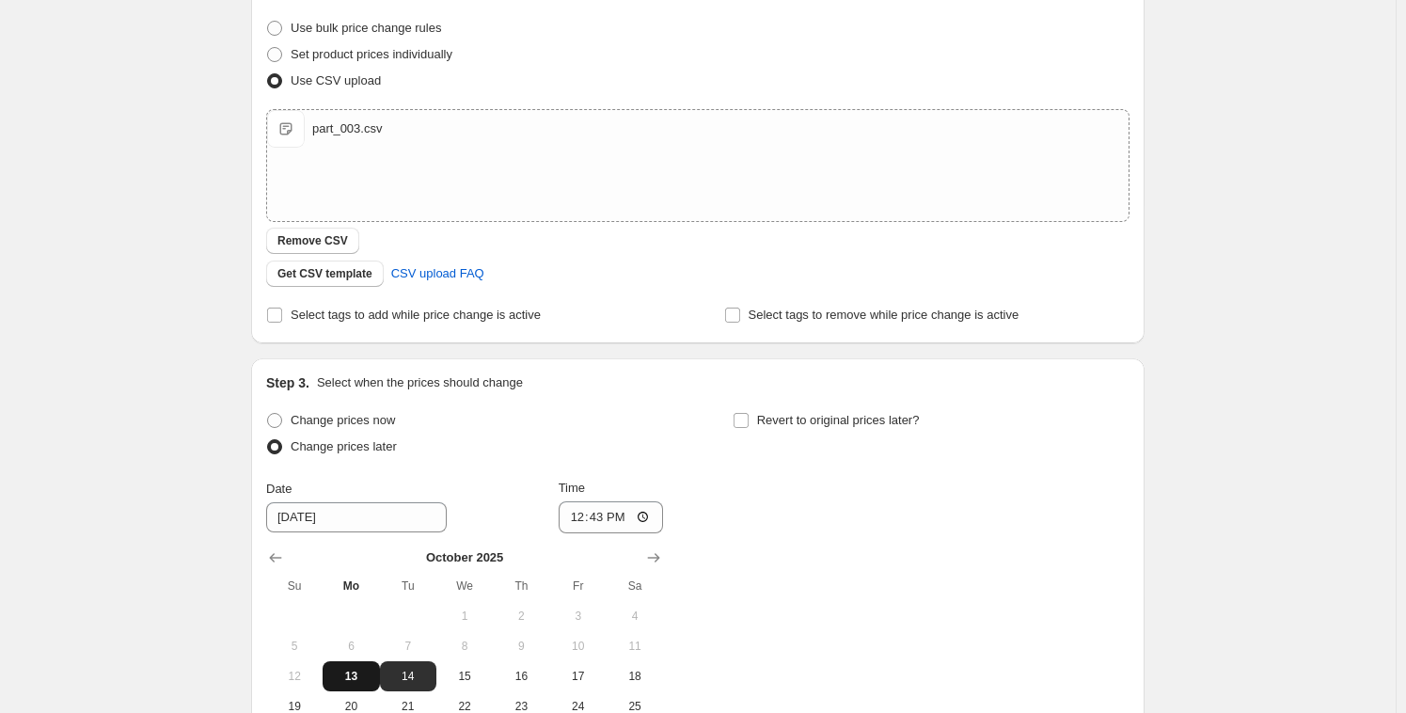
drag, startPoint x: 354, startPoint y: 663, endPoint x: 372, endPoint y: 661, distance: 18.0
click at [354, 664] on button "13" at bounding box center [351, 676] width 56 height 30
type input "[DATE]"
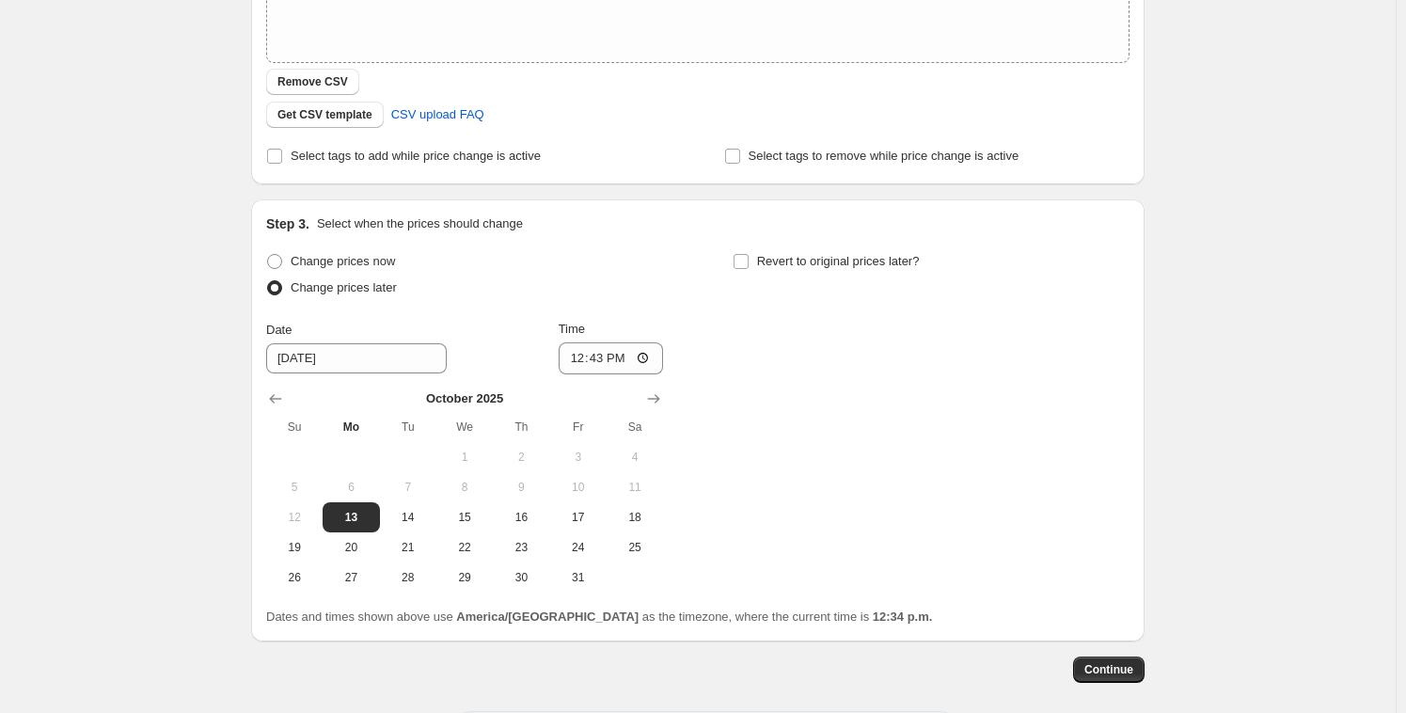
scroll to position [480, 0]
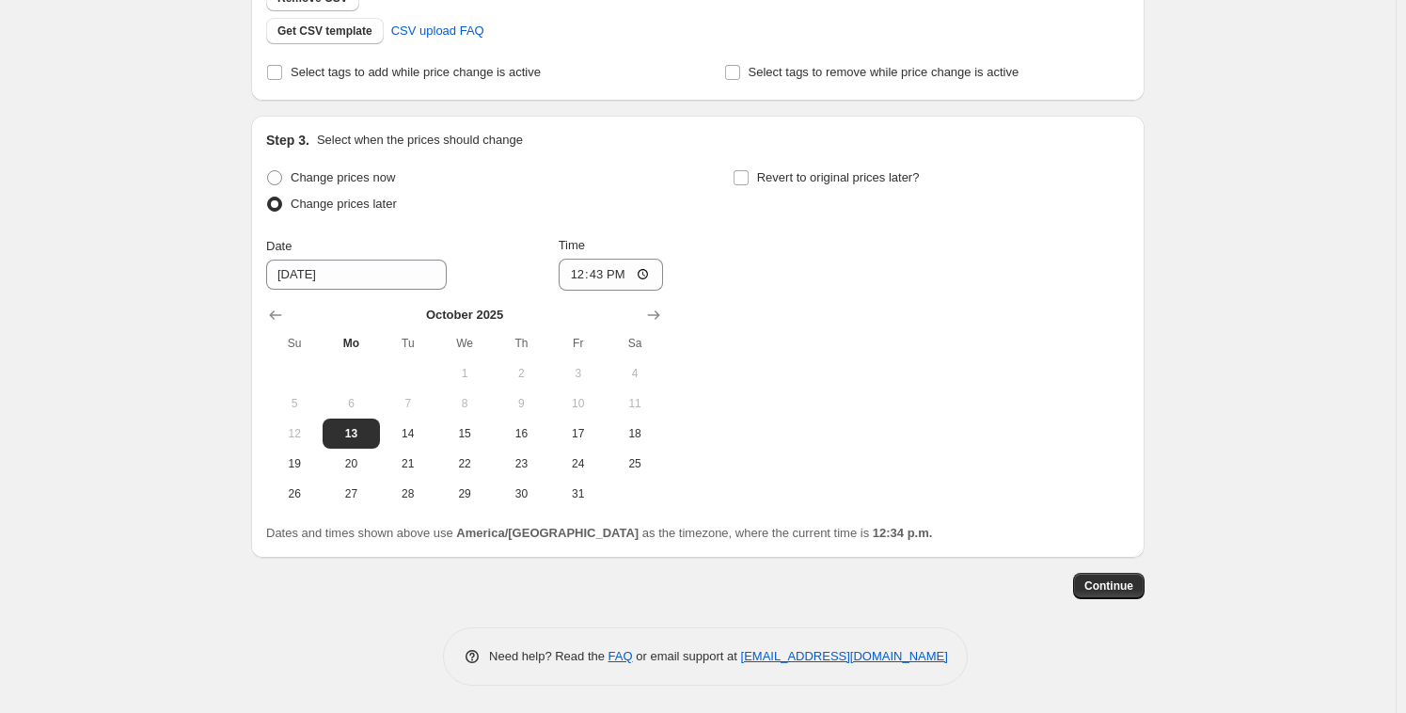
click at [1058, 585] on div "Continue" at bounding box center [698, 586] width 894 height 26
click at [1141, 592] on button "Continue" at bounding box center [1108, 586] width 71 height 26
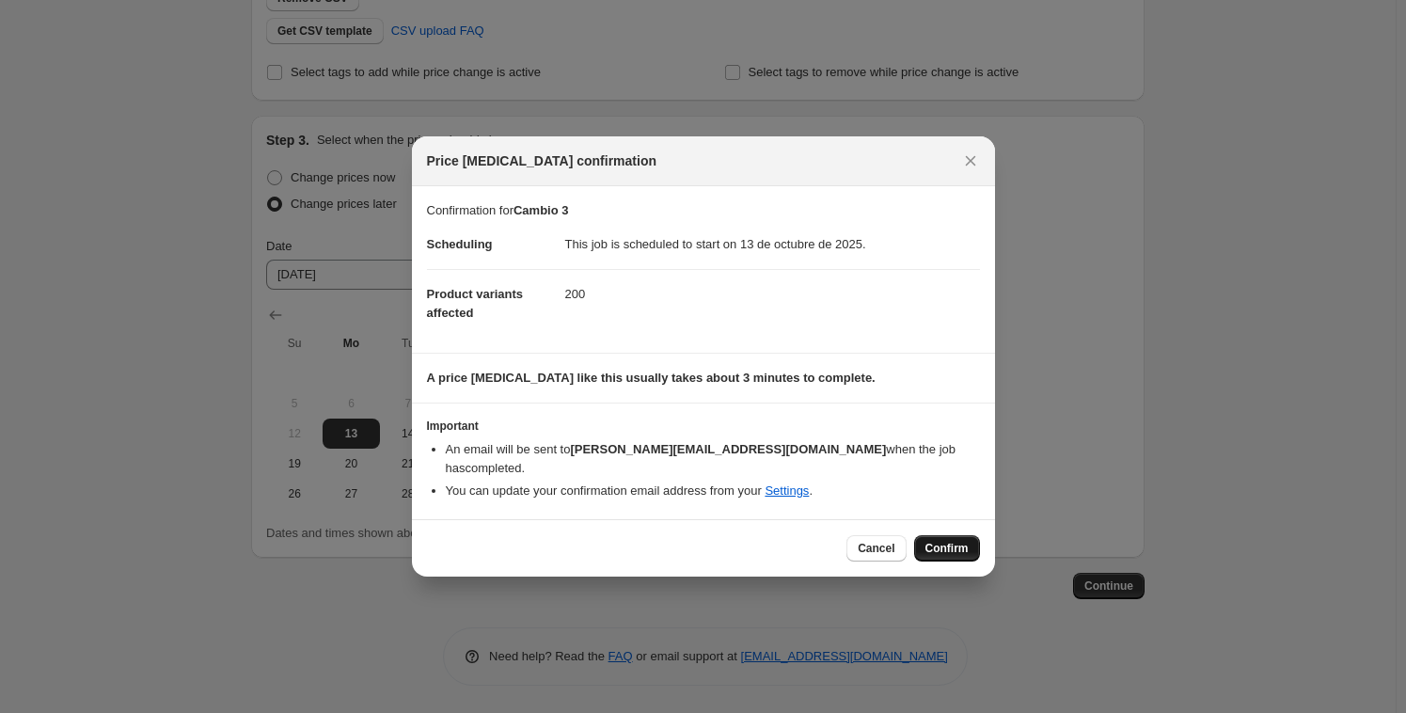
click at [936, 543] on span "Confirm" at bounding box center [946, 548] width 43 height 15
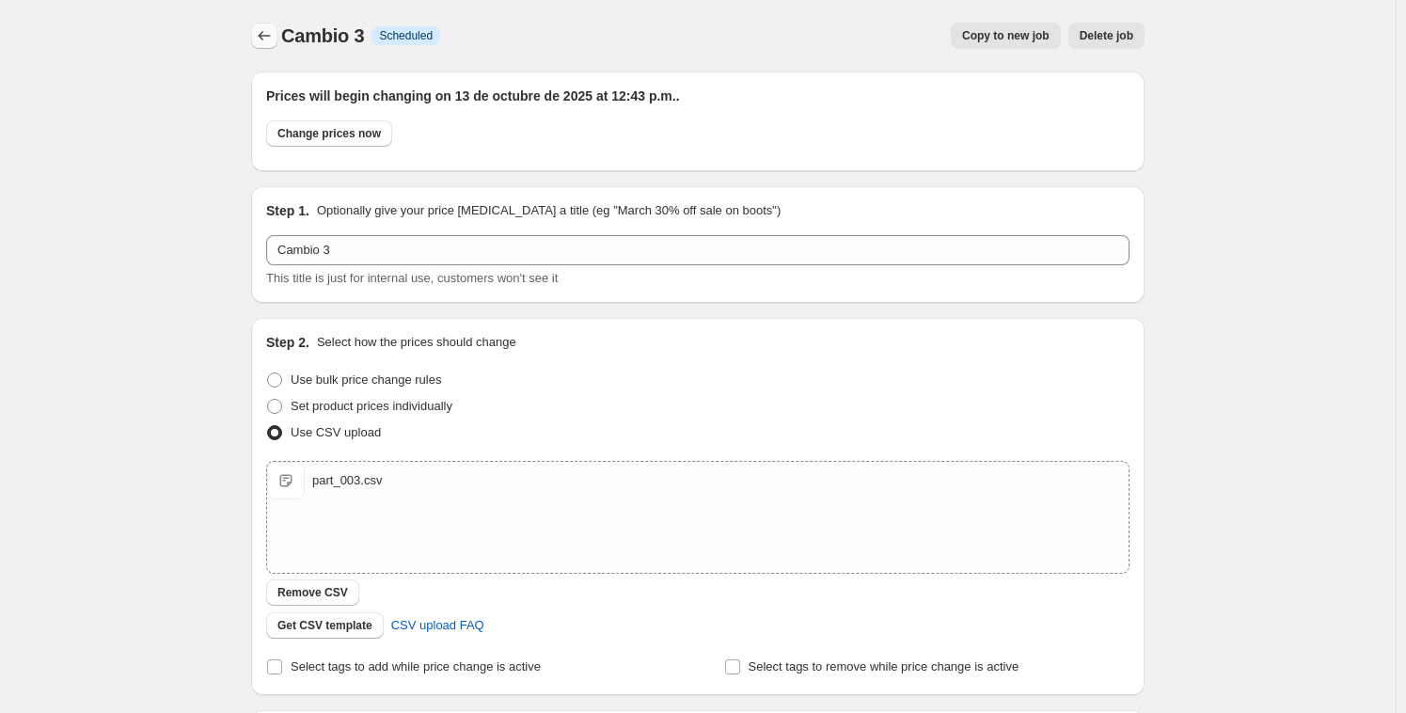
click at [274, 34] on icon "Price change jobs" at bounding box center [264, 35] width 19 height 19
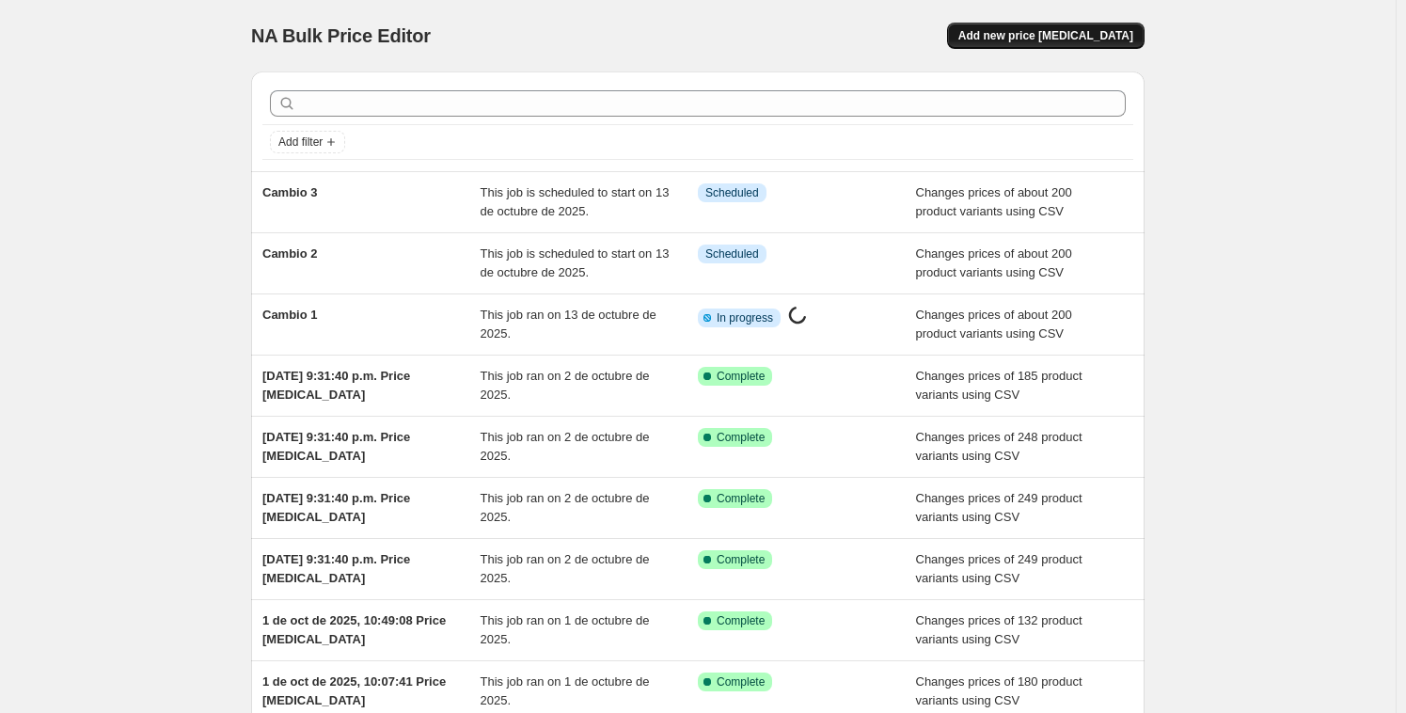
click at [1072, 34] on span "Add new price [MEDICAL_DATA]" at bounding box center [1045, 35] width 175 height 15
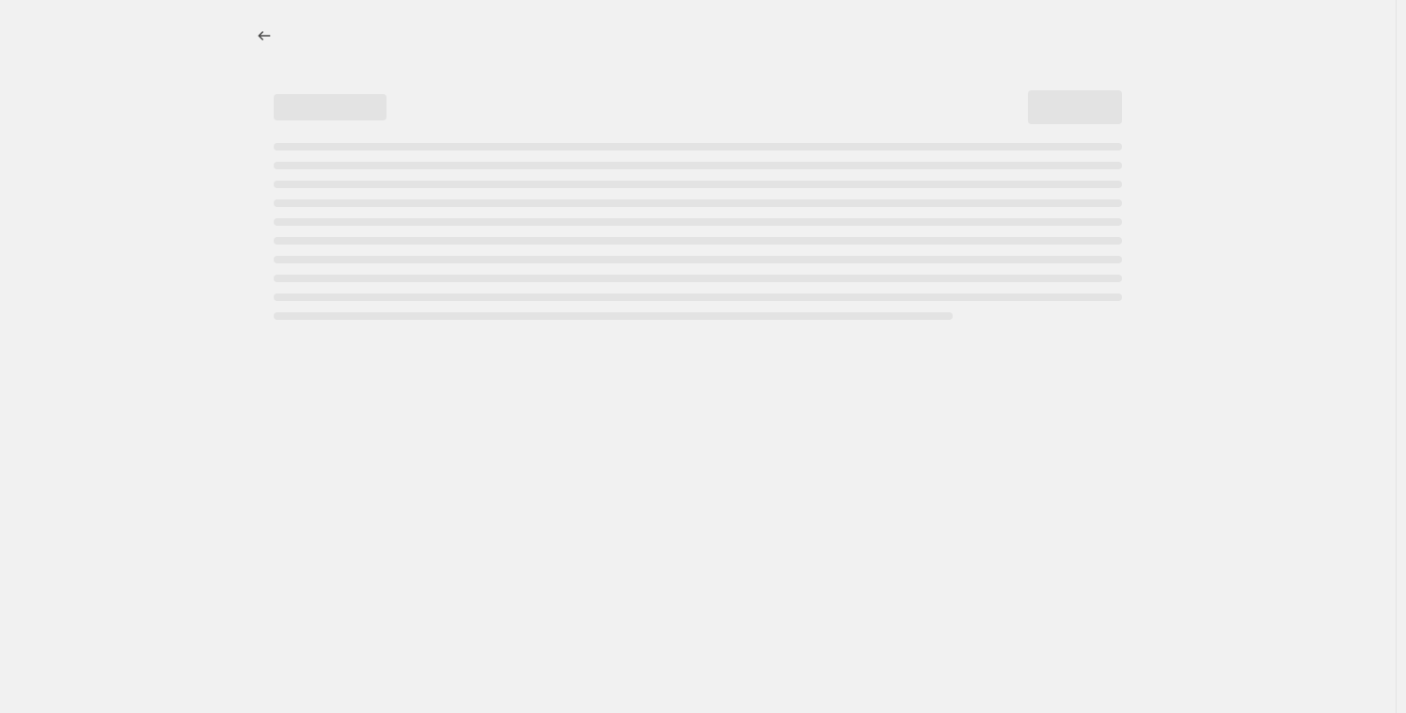
select select "percentage"
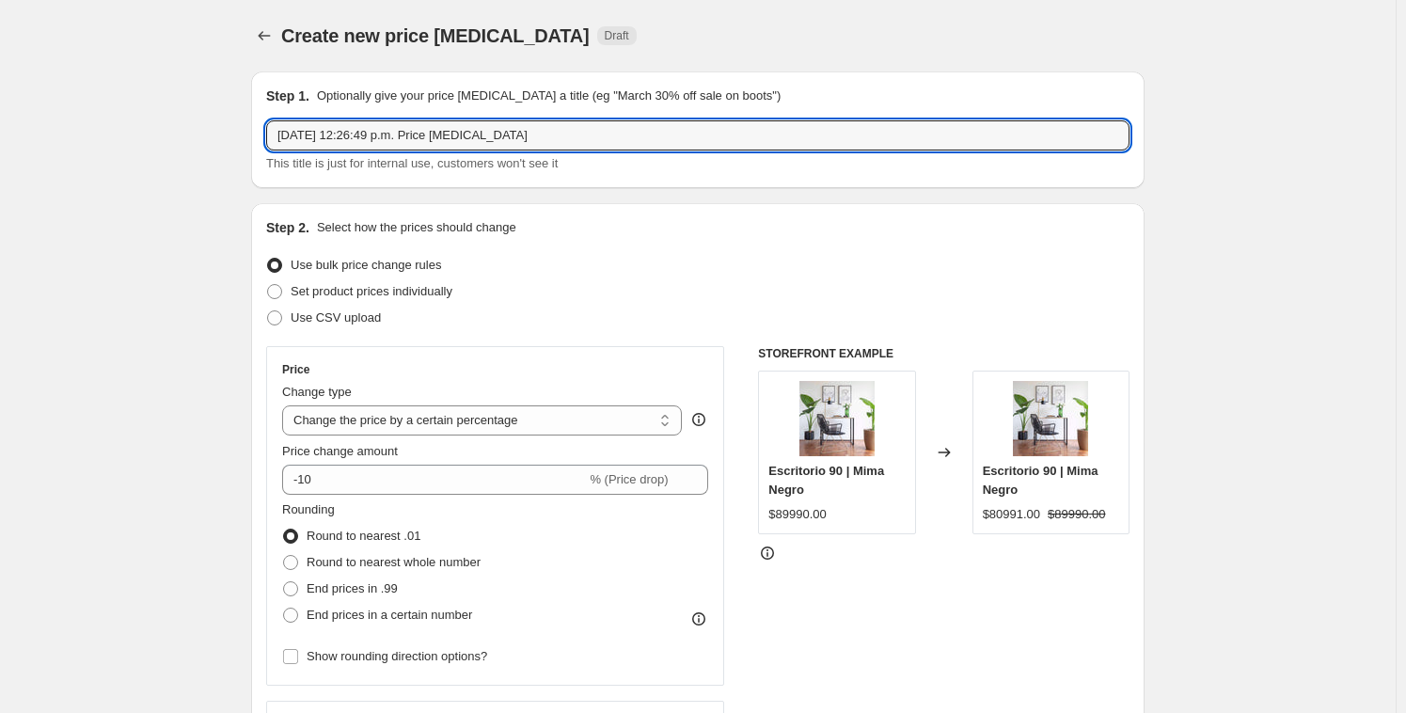
drag, startPoint x: 556, startPoint y: 142, endPoint x: 146, endPoint y: 76, distance: 415.3
type input "Cambio 4"
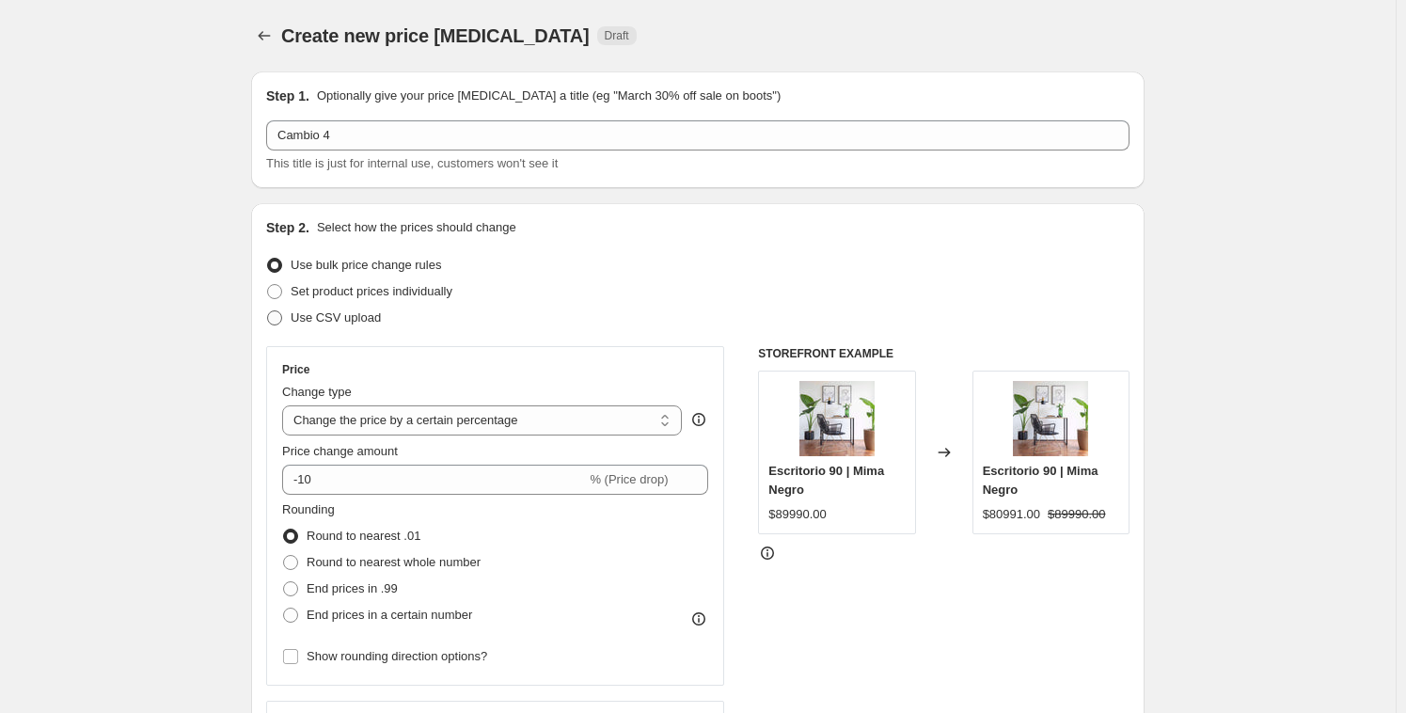
click at [377, 310] on span "Use CSV upload" at bounding box center [336, 317] width 90 height 14
click at [268, 310] on input "Use CSV upload" at bounding box center [267, 310] width 1 height 1
radio input "true"
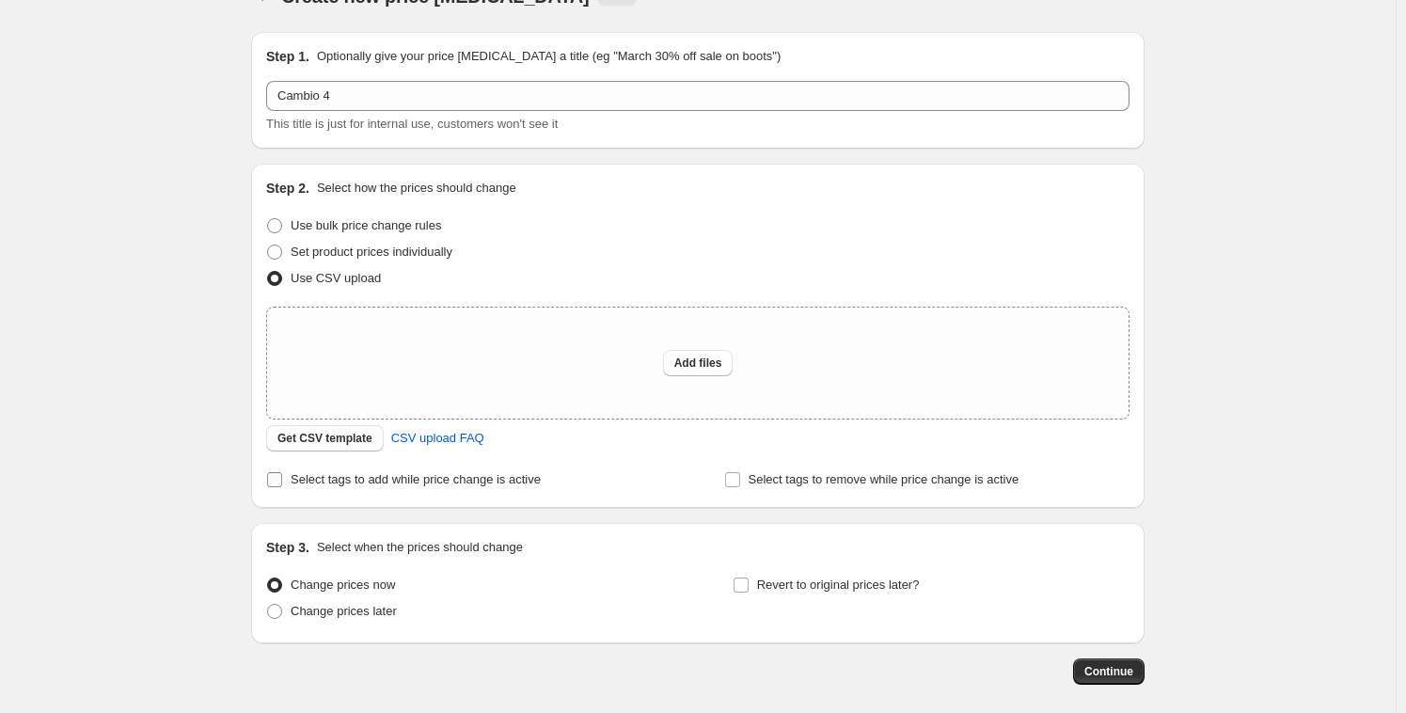
scroll to position [122, 0]
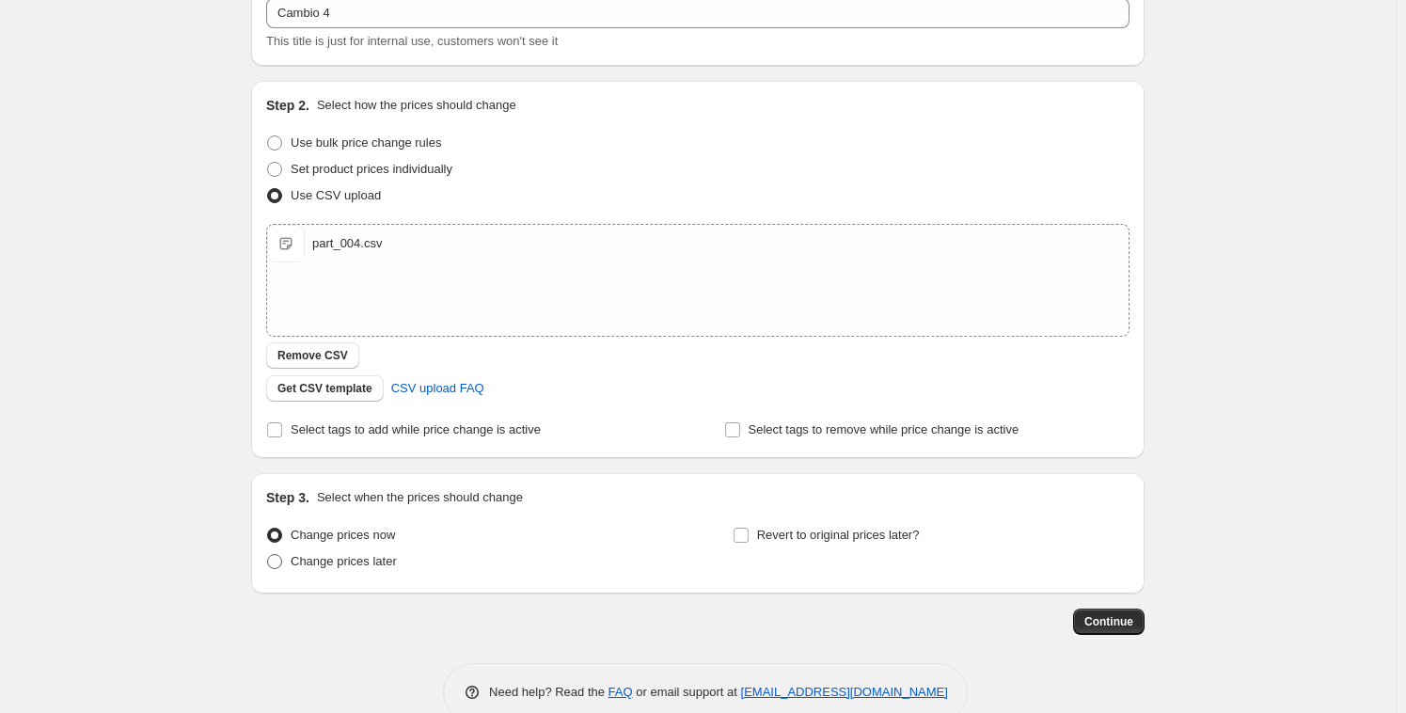
click at [360, 561] on span "Change prices later" at bounding box center [344, 561] width 106 height 14
click at [268, 555] on input "Change prices later" at bounding box center [267, 554] width 1 height 1
radio input "true"
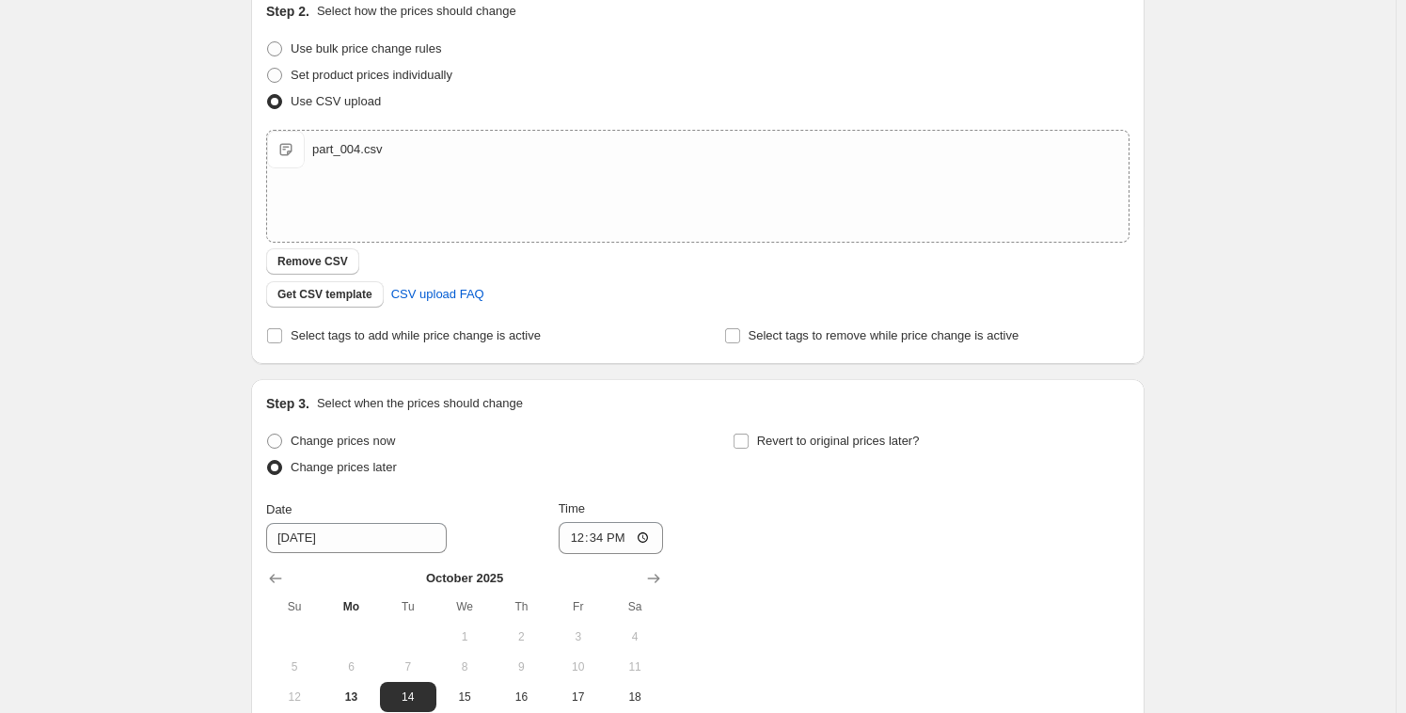
scroll to position [229, 0]
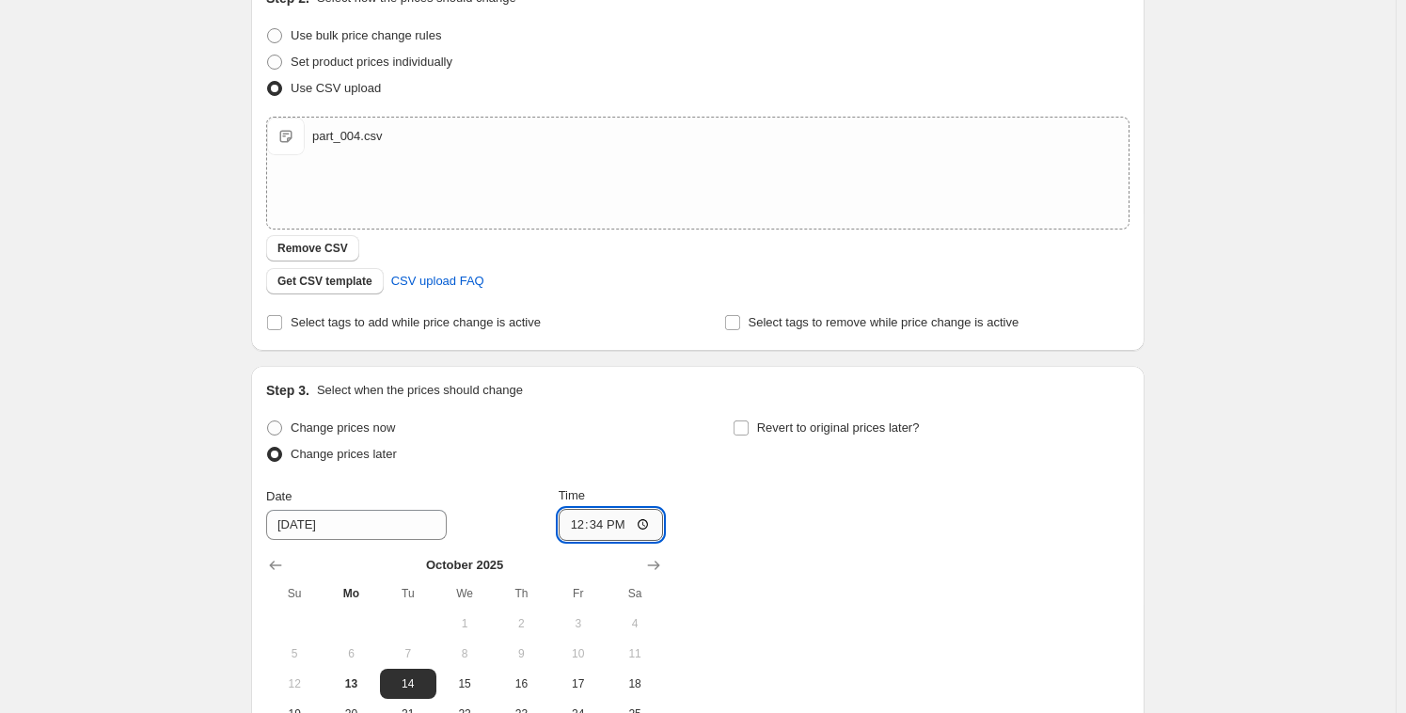
click at [602, 517] on input "12:34" at bounding box center [611, 525] width 105 height 32
click at [594, 522] on input "12:34" at bounding box center [611, 525] width 105 height 32
type input "12:46"
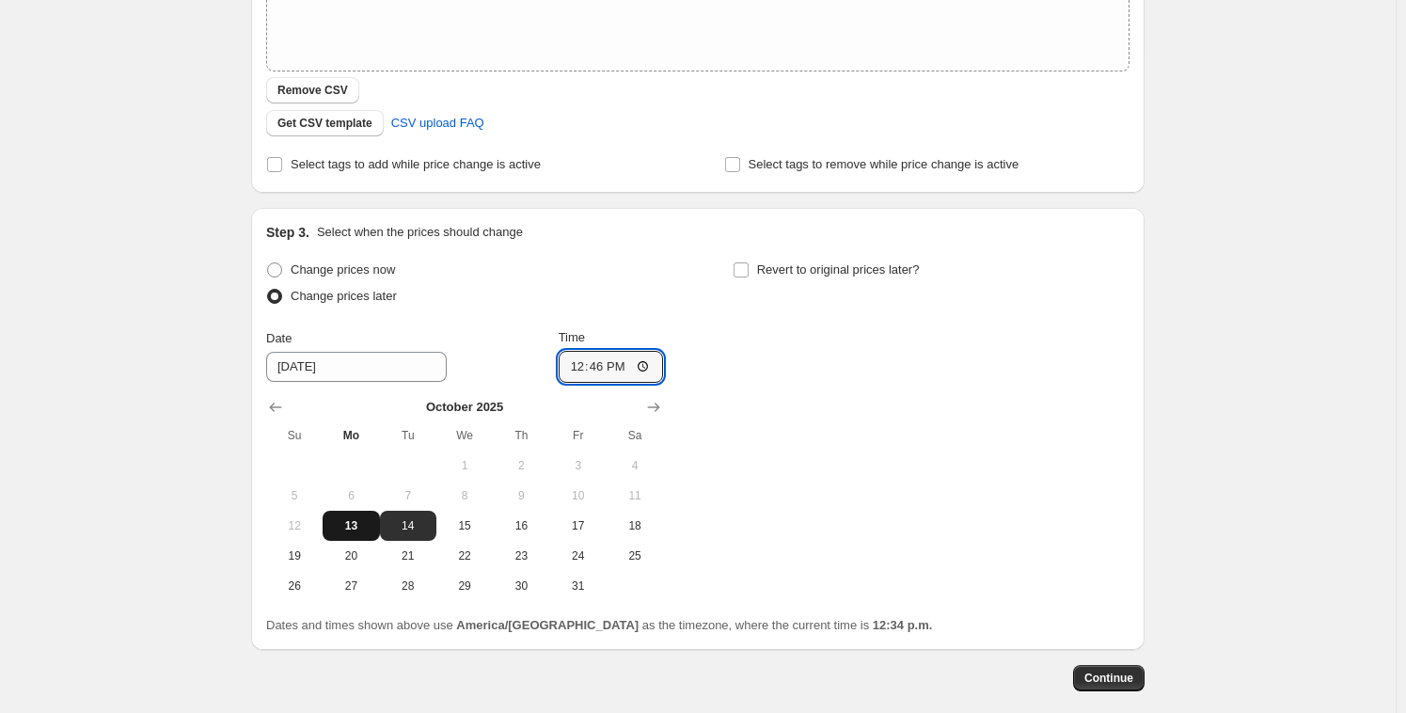
scroll to position [388, 0]
click at [349, 372] on input "[DATE]" at bounding box center [356, 366] width 181 height 30
click at [363, 528] on span "13" at bounding box center [350, 524] width 41 height 15
type input "[DATE]"
click at [1094, 675] on span "Continue" at bounding box center [1108, 677] width 49 height 15
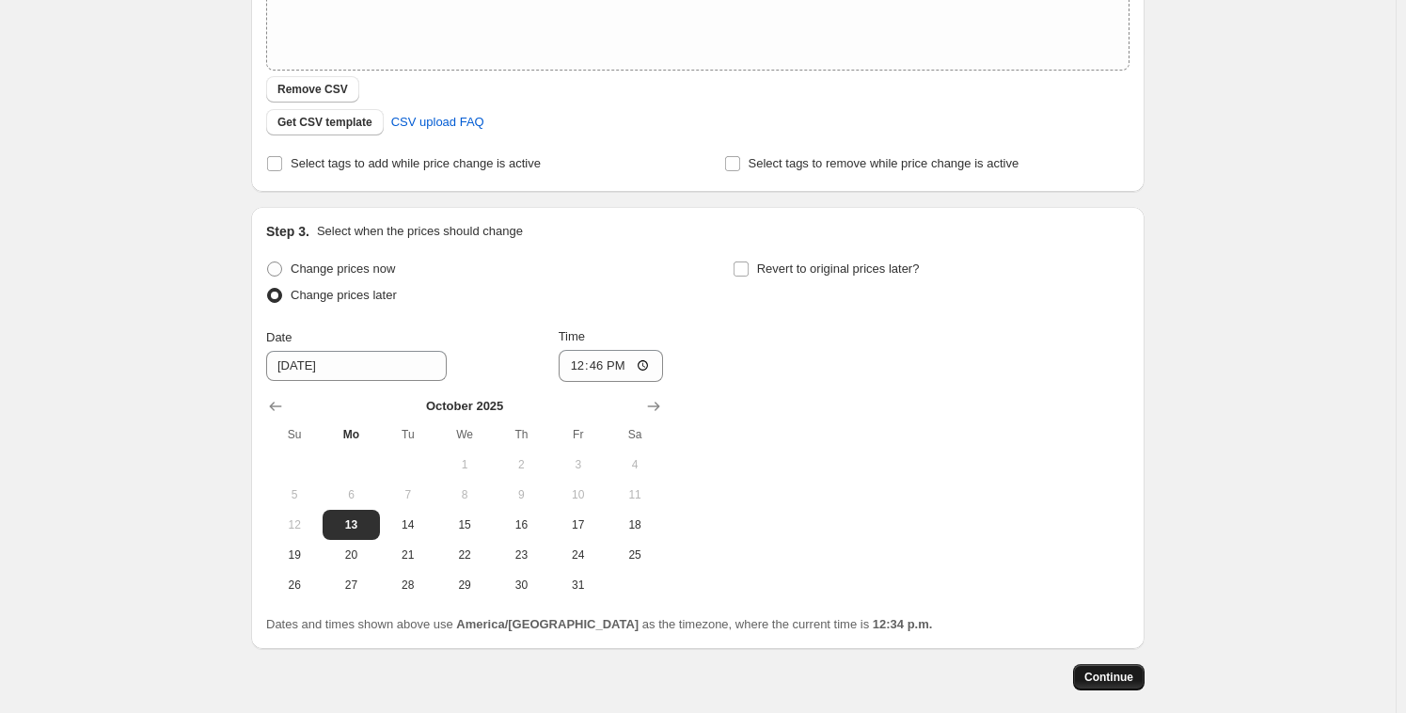
scroll to position [0, 0]
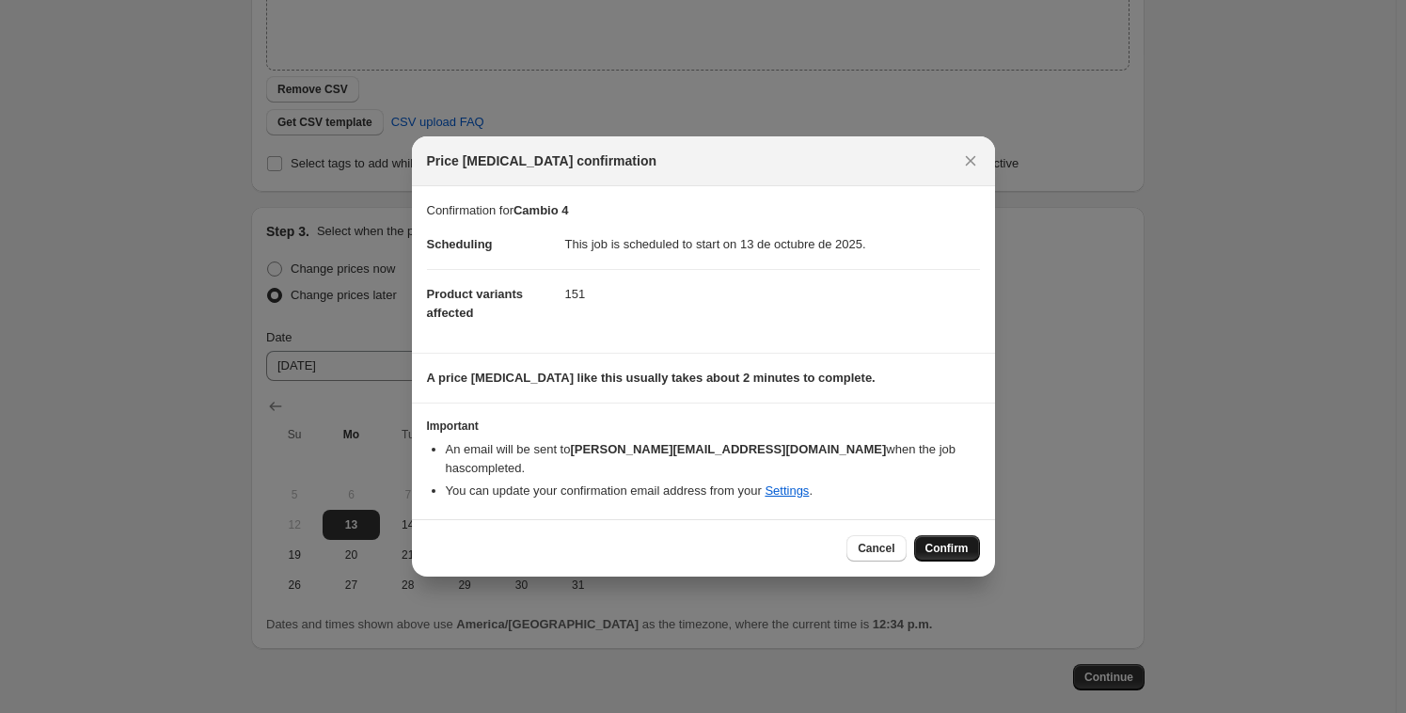
click at [949, 535] on button "Confirm" at bounding box center [947, 548] width 66 height 26
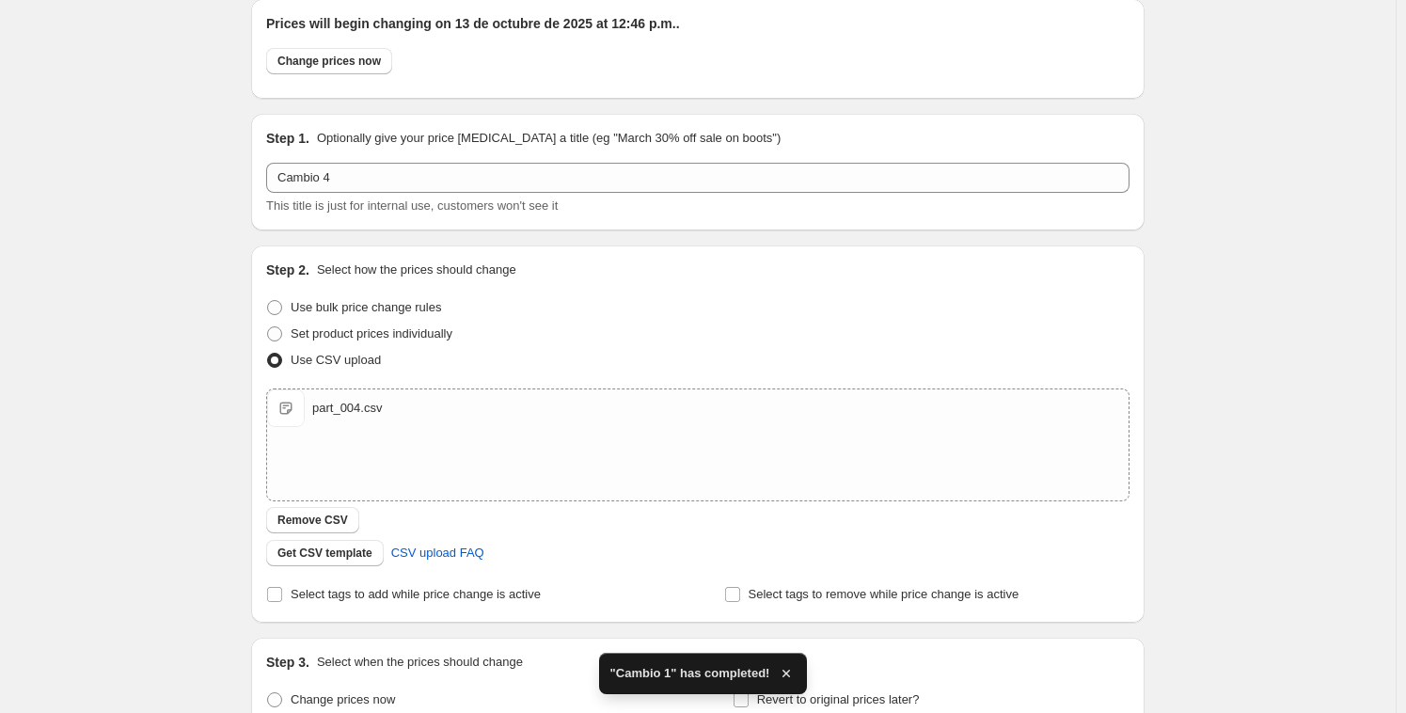
scroll to position [150, 0]
